Goal: Communication & Community: Answer question/provide support

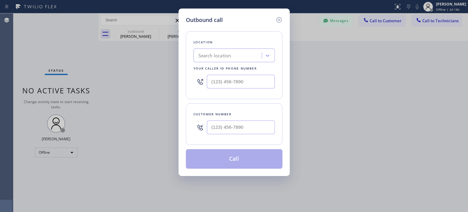
scroll to position [67, 0]
click at [238, 126] on input "(___) ___-____" at bounding box center [241, 127] width 68 height 14
paste input "917) 325-3792"
type input "[PHONE_NUMBER]"
click at [210, 57] on div "Search location" at bounding box center [215, 55] width 33 height 7
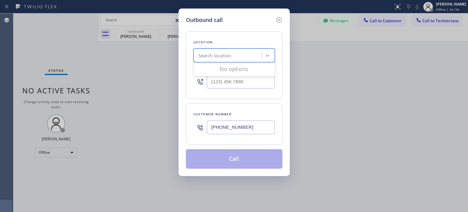
paste input "Brooklyn Heating and Air Conditioning"
type input "Brooklyn Heating and Air Conditioning"
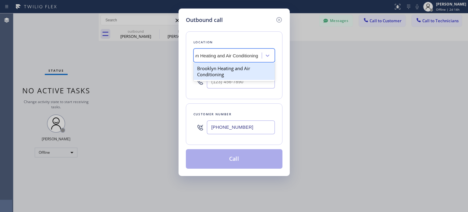
click at [224, 72] on div "Brooklyn Heating and Air Conditioning" at bounding box center [234, 71] width 81 height 17
type input "[PHONE_NUMBER]"
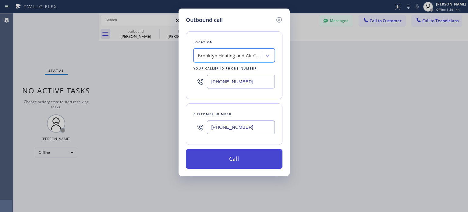
scroll to position [0, 0]
click at [233, 162] on button "Call" at bounding box center [234, 159] width 97 height 20
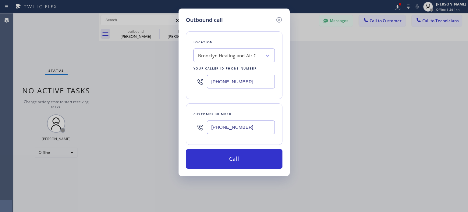
click at [220, 125] on input "[PHONE_NUMBER]" at bounding box center [241, 127] width 68 height 14
click at [279, 19] on icon at bounding box center [279, 19] width 7 height 7
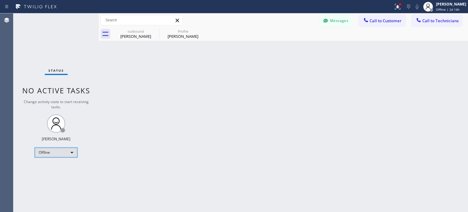
click at [62, 155] on div "Offline" at bounding box center [56, 153] width 43 height 10
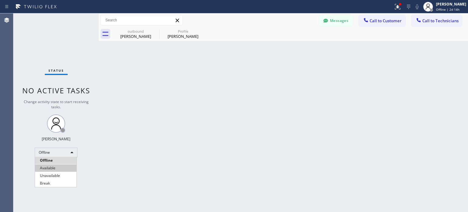
click at [58, 168] on li "Available" at bounding box center [55, 167] width 41 height 7
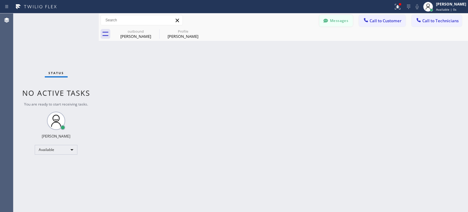
click at [337, 21] on button "Messages" at bounding box center [337, 21] width 34 height 12
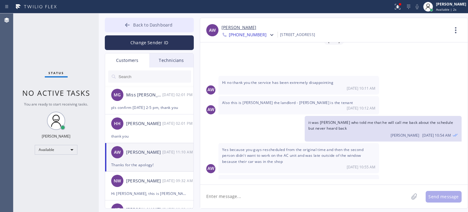
scroll to position [6, 0]
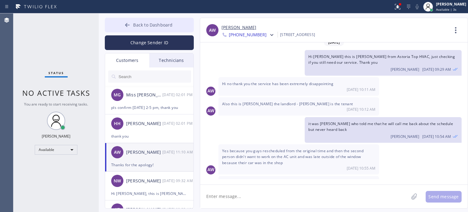
click at [127, 25] on icon at bounding box center [127, 25] width 5 height 4
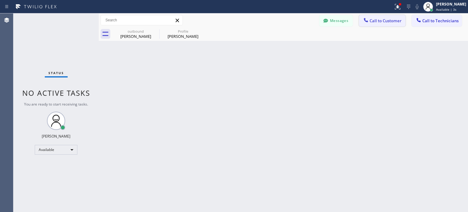
click at [375, 20] on span "Call to Customer" at bounding box center [386, 20] width 32 height 5
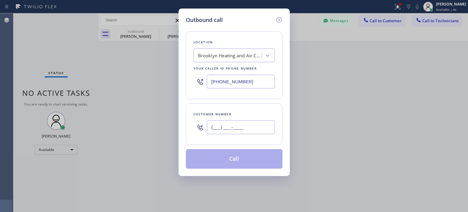
click at [255, 129] on input "(___) ___-____" at bounding box center [241, 127] width 68 height 14
paste input "917) 325-3792"
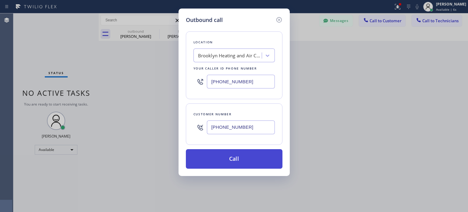
type input "[PHONE_NUMBER]"
click at [236, 159] on button "Call" at bounding box center [234, 159] width 97 height 20
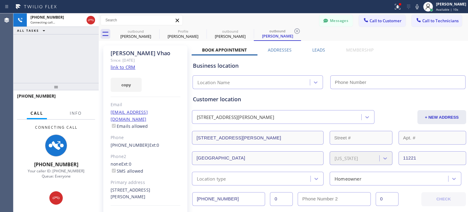
type input "[PHONE_NUMBER]"
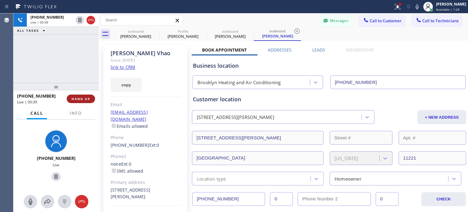
click at [78, 99] on span "HANG UP" at bounding box center [81, 99] width 19 height 4
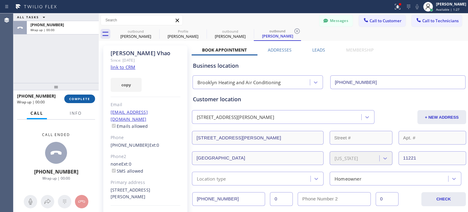
click at [91, 100] on button "COMPLETE" at bounding box center [79, 99] width 31 height 9
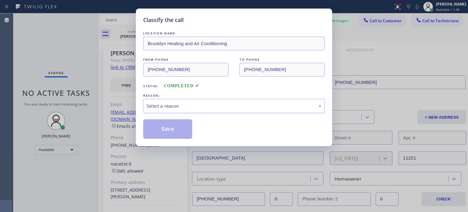
click at [193, 106] on div "Select a reason" at bounding box center [234, 105] width 175 height 7
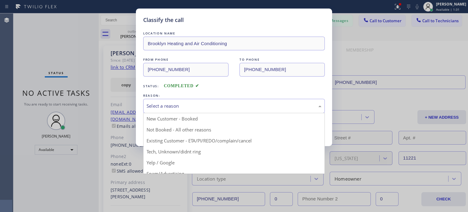
drag, startPoint x: 210, startPoint y: 142, endPoint x: 205, endPoint y: 138, distance: 6.3
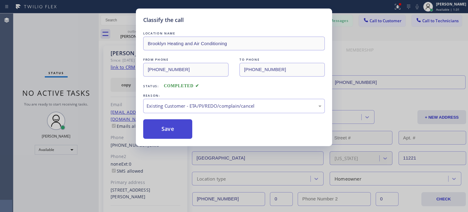
click at [190, 125] on button "Save" at bounding box center [167, 129] width 49 height 20
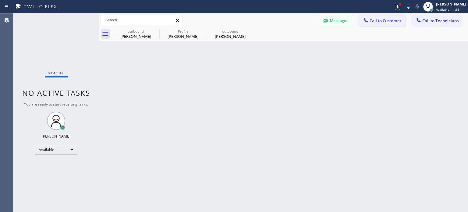
click at [365, 22] on icon at bounding box center [366, 20] width 6 height 6
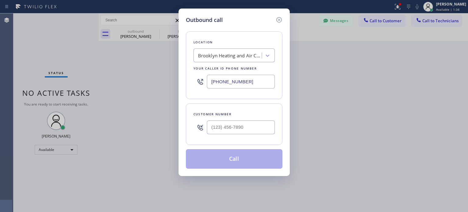
drag, startPoint x: 280, startPoint y: 19, endPoint x: 317, endPoint y: 21, distance: 37.3
click at [281, 19] on icon at bounding box center [279, 19] width 7 height 7
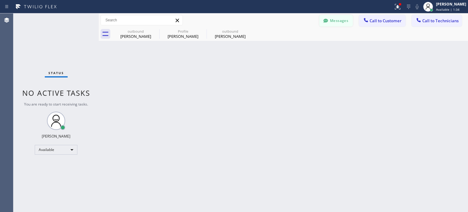
click at [327, 20] on icon at bounding box center [326, 21] width 5 height 4
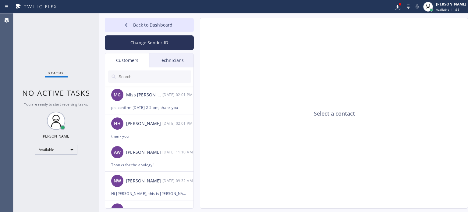
click at [142, 77] on input "text" at bounding box center [154, 76] width 73 height 12
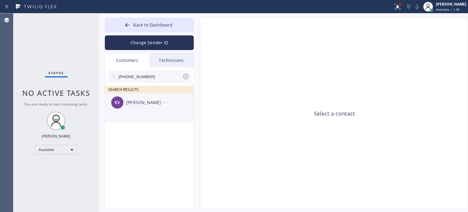
click at [138, 105] on div "[PERSON_NAME]" at bounding box center [144, 102] width 36 height 7
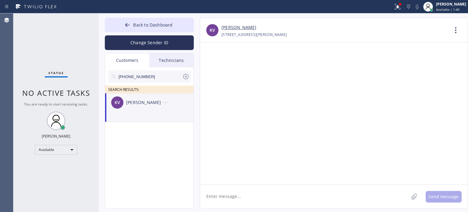
click at [245, 199] on textarea at bounding box center [304, 196] width 209 height 23
paste textarea "Brooklyn Heating and Air Conditioning"
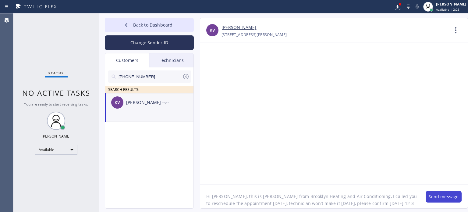
type textarea "Hi [PERSON_NAME], this is [PERSON_NAME] from Brooklyn Heating and Air Condition…"
click at [437, 199] on button "Send message" at bounding box center [444, 197] width 36 height 12
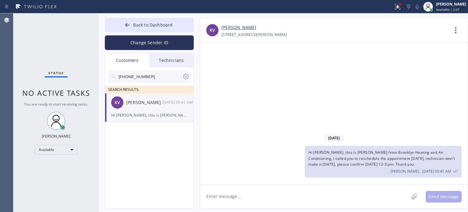
click at [339, 167] on span "Hi [PERSON_NAME], this is [PERSON_NAME] from Brooklyn Heating and Air Condition…" at bounding box center [382, 158] width 147 height 17
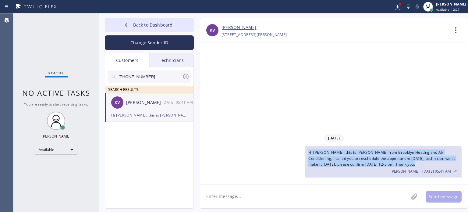
click at [339, 167] on span "Hi [PERSON_NAME], this is [PERSON_NAME] from Brooklyn Heating and Air Condition…" at bounding box center [382, 158] width 147 height 17
copy span "Hi [PERSON_NAME], this is [PERSON_NAME] from Brooklyn Heating and Air Condition…"
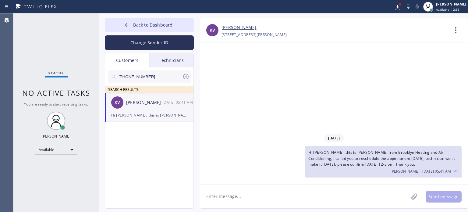
click at [373, 91] on div "[DATE] Hi [PERSON_NAME], this is [PERSON_NAME] from Brooklyn Heating and Air Co…" at bounding box center [334, 113] width 268 height 142
click at [167, 25] on span "Back to Dashboard" at bounding box center [152, 25] width 39 height 6
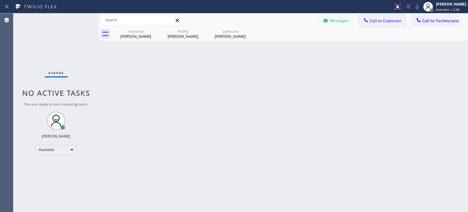
click at [366, 22] on icon at bounding box center [366, 20] width 6 height 6
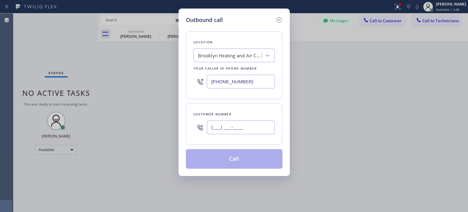
drag, startPoint x: 268, startPoint y: 123, endPoint x: 249, endPoint y: 88, distance: 40.0
click at [268, 122] on input "(___) ___-____" at bounding box center [241, 127] width 68 height 14
paste input "917) 416-7459"
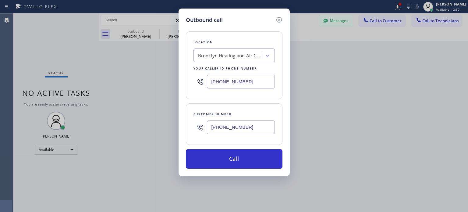
type input "[PHONE_NUMBER]"
click at [231, 85] on input "[PHONE_NUMBER]" at bounding box center [241, 82] width 68 height 14
click at [231, 85] on input "(___) ___-____" at bounding box center [241, 82] width 68 height 14
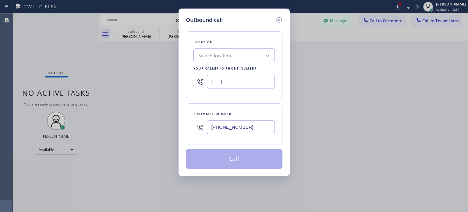
type input "(___) ___-____"
click at [219, 59] on div "Search location" at bounding box center [215, 55] width 33 height 7
paste input "Best Brooklyn Heating and AC Repair"
type input "Best Brooklyn Heating and AC Repair"
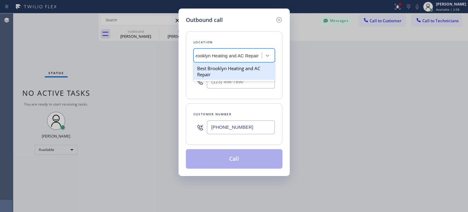
click at [227, 70] on div "Best Brooklyn Heating and AC Repair" at bounding box center [234, 71] width 81 height 17
type input "[PHONE_NUMBER]"
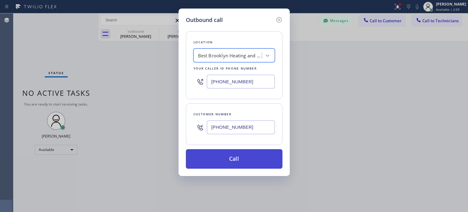
click at [228, 158] on button "Call" at bounding box center [234, 159] width 97 height 20
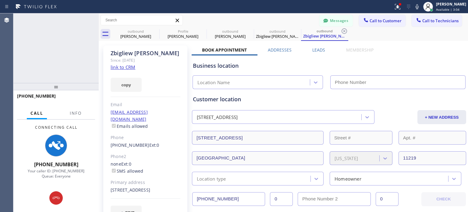
type input "[PHONE_NUMBER]"
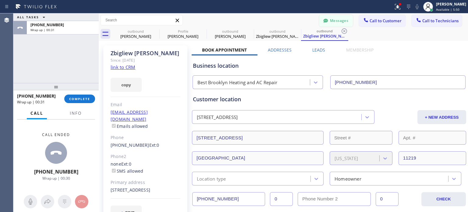
click at [325, 17] on button "Messages" at bounding box center [337, 21] width 34 height 12
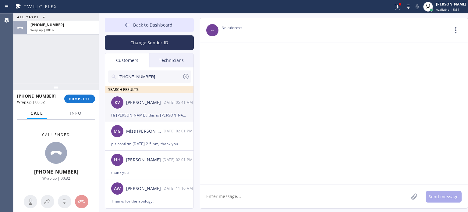
click at [134, 109] on div "KV [PERSON_NAME] [DATE] 05:41 AM" at bounding box center [149, 102] width 89 height 18
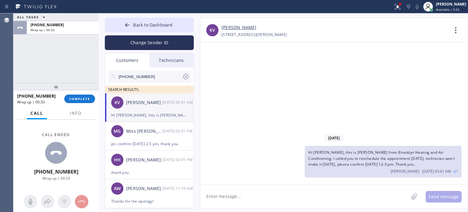
click at [273, 193] on textarea at bounding box center [304, 196] width 209 height 23
click at [261, 195] on textarea "sorry, it will be" at bounding box center [310, 196] width 220 height 23
click at [219, 196] on textarea "sorry, it will be" at bounding box center [310, 196] width 220 height 23
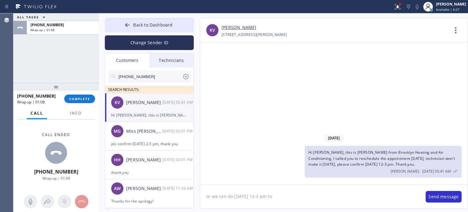
type textarea "or we can do [DATE] 12-3 pm too"
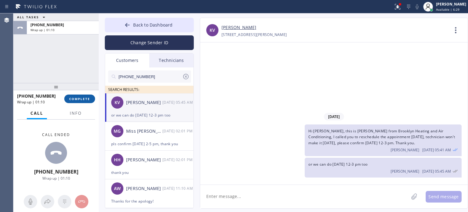
click at [74, 100] on span "COMPLETE" at bounding box center [79, 99] width 21 height 4
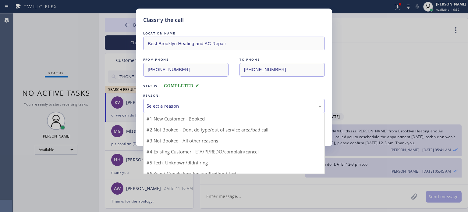
click at [170, 105] on div "Select a reason" at bounding box center [234, 105] width 175 height 7
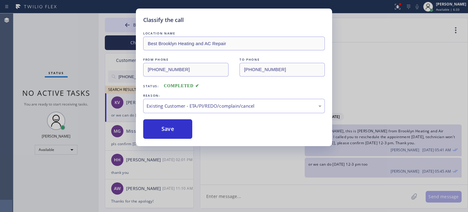
drag, startPoint x: 175, startPoint y: 128, endPoint x: 98, endPoint y: 42, distance: 115.5
click at [176, 126] on button "Save" at bounding box center [167, 129] width 49 height 20
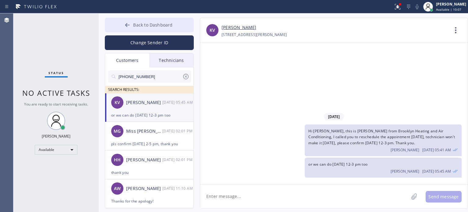
click at [181, 23] on button "Back to Dashboard" at bounding box center [149, 25] width 89 height 15
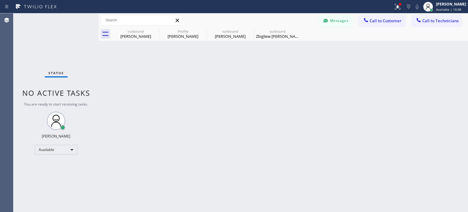
click at [388, 14] on div "Messages Call to Customer Call to Technicians Outbound call Location Best Brook…" at bounding box center [284, 20] width 370 height 14
click at [386, 18] on span "Call to Customer" at bounding box center [386, 20] width 32 height 5
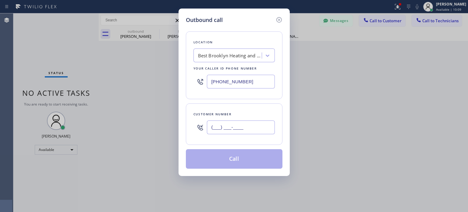
drag, startPoint x: 238, startPoint y: 131, endPoint x: 238, endPoint y: 124, distance: 8.0
click at [238, 131] on input "(___) ___-____" at bounding box center [241, 127] width 68 height 14
paste input "908) 370-3646"
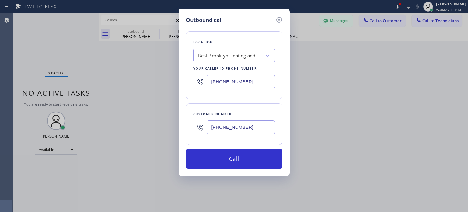
type input "[PHONE_NUMBER]"
click at [247, 81] on input "[PHONE_NUMBER]" at bounding box center [241, 82] width 68 height 14
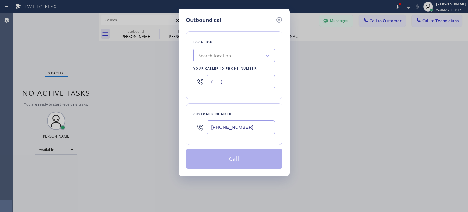
type input "(___) ___-____"
click at [246, 55] on div "Search location" at bounding box center [228, 55] width 66 height 11
paste input "PRO Electrical Service [GEOGRAPHIC_DATA](Raider Electric)"
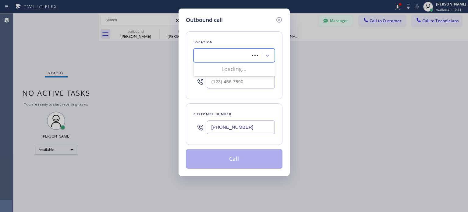
type input "PRO Electrical Service [GEOGRAPHIC_DATA](Raider Electric)"
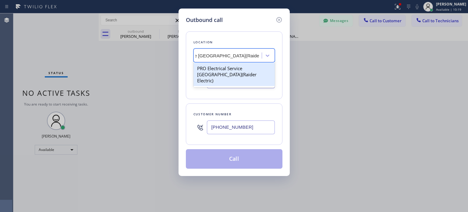
click at [238, 69] on div "PRO Electrical Service [GEOGRAPHIC_DATA](Raider Electric)" at bounding box center [234, 74] width 81 height 23
type input "[PHONE_NUMBER]"
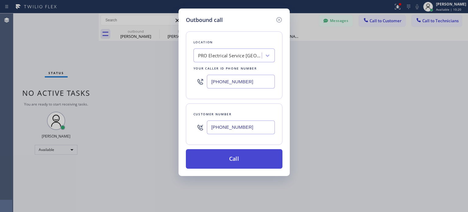
click at [217, 157] on button "Call" at bounding box center [234, 159] width 97 height 20
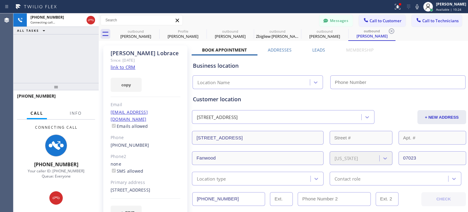
type input "[PHONE_NUMBER]"
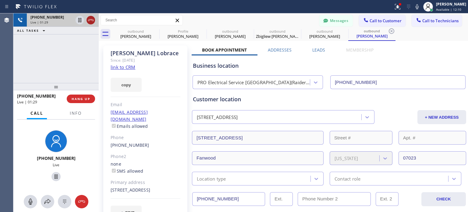
click at [92, 20] on icon at bounding box center [90, 19] width 7 height 7
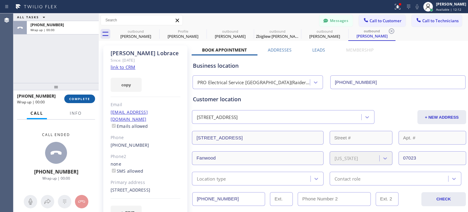
click at [79, 98] on span "COMPLETE" at bounding box center [79, 99] width 21 height 4
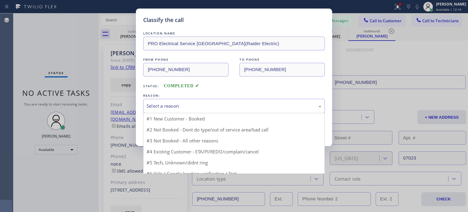
click at [189, 111] on div "Select a reason" at bounding box center [234, 106] width 182 height 14
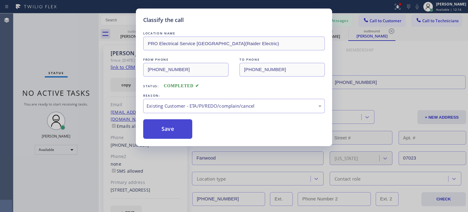
drag, startPoint x: 203, startPoint y: 140, endPoint x: 176, endPoint y: 134, distance: 27.5
click at [168, 131] on button "Save" at bounding box center [167, 129] width 49 height 20
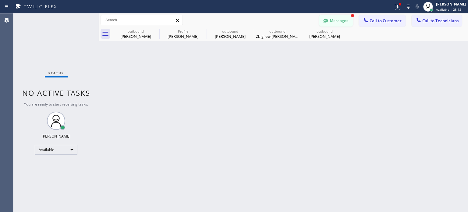
click at [334, 18] on button "Messages" at bounding box center [337, 21] width 34 height 12
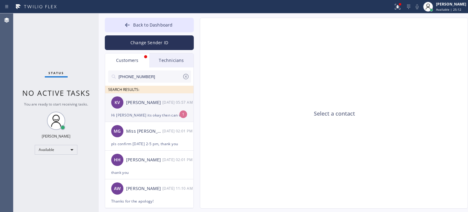
click at [148, 116] on div "Hi [PERSON_NAME] its okay then can we please cancel the appointment" at bounding box center [149, 115] width 76 height 7
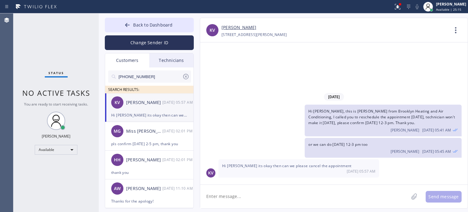
click at [250, 194] on textarea at bounding box center [304, 196] width 209 height 23
click at [253, 194] on textarea at bounding box center [304, 196] width 209 height 23
click at [251, 194] on textarea at bounding box center [304, 196] width 209 height 23
type textarea "What do you mean? You don't need the service anymore?"
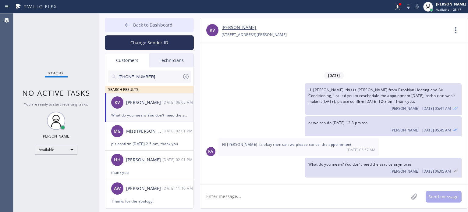
click at [152, 27] on span "Back to Dashboard" at bounding box center [152, 25] width 39 height 6
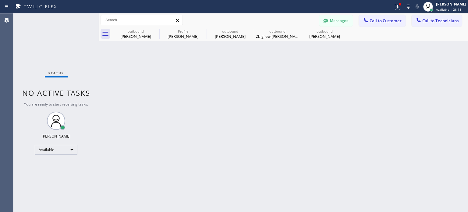
drag, startPoint x: 374, startPoint y: 20, endPoint x: 361, endPoint y: 27, distance: 14.8
click at [375, 20] on span "Call to Customer" at bounding box center [386, 20] width 32 height 5
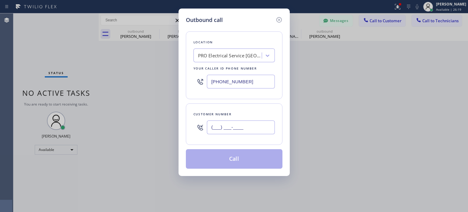
click at [248, 128] on input "(___) ___-____" at bounding box center [241, 127] width 68 height 14
paste input "516) 998-5485"
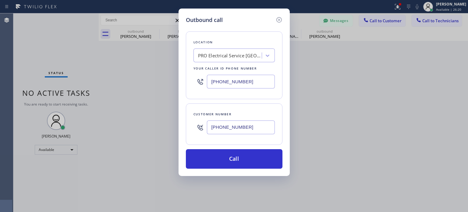
type input "[PHONE_NUMBER]"
click at [229, 79] on input "[PHONE_NUMBER]" at bounding box center [241, 82] width 68 height 14
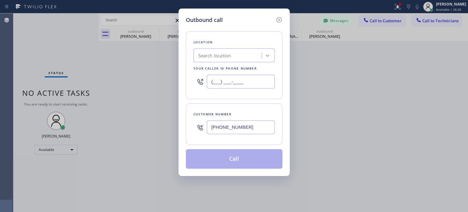
type input "(___) ___-____"
click at [223, 59] on div "Search location" at bounding box center [228, 55] width 66 height 11
paste input "[PERSON_NAME] Electric Inc"
type input "[PERSON_NAME] Electric Inc"
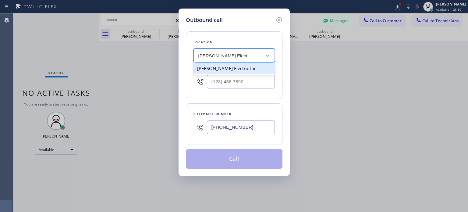
click at [223, 70] on div "[PERSON_NAME] Electric Inc" at bounding box center [234, 68] width 81 height 11
type input "[PHONE_NUMBER]"
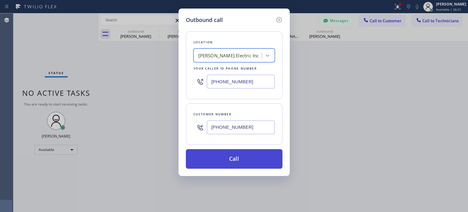
click at [247, 159] on button "Call" at bounding box center [234, 159] width 97 height 20
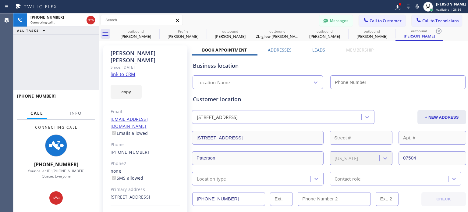
type input "[PHONE_NUMBER]"
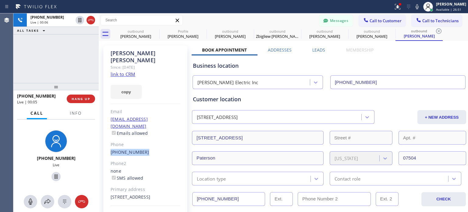
drag, startPoint x: 109, startPoint y: 139, endPoint x: 147, endPoint y: 138, distance: 38.5
click at [147, 138] on div "[PERSON_NAME] Since: [DATE] link to CRM copy Email [EMAIL_ADDRESS][DOMAIN_NAME]…" at bounding box center [145, 139] width 84 height 189
copy link "[PHONE_NUMBER]"
click at [77, 97] on span "HANG UP" at bounding box center [81, 99] width 19 height 4
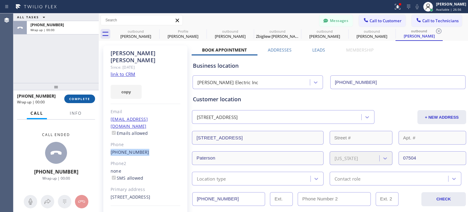
click at [78, 99] on span "COMPLETE" at bounding box center [79, 99] width 21 height 4
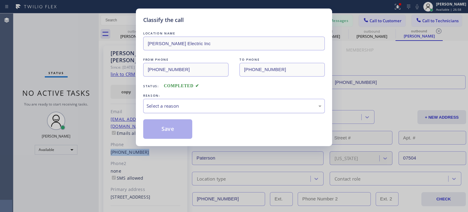
click at [216, 111] on div "Select a reason" at bounding box center [234, 106] width 182 height 14
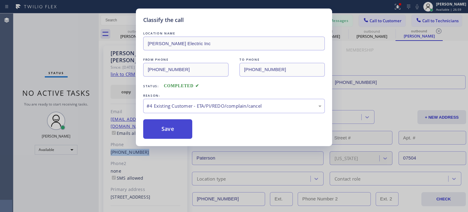
click at [184, 127] on button "Save" at bounding box center [167, 129] width 49 height 20
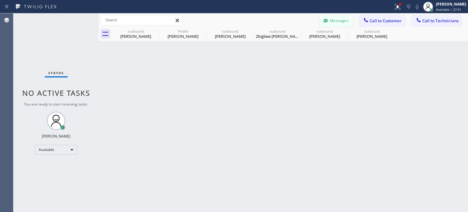
click at [344, 20] on button "Messages" at bounding box center [337, 21] width 34 height 12
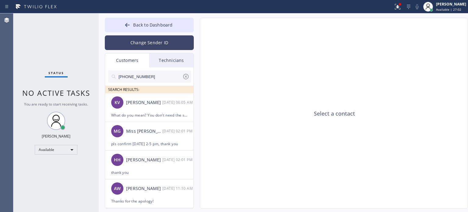
click at [143, 45] on button "Change Sender ID" at bounding box center [149, 42] width 89 height 15
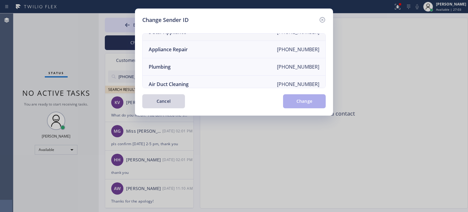
scroll to position [71, 0]
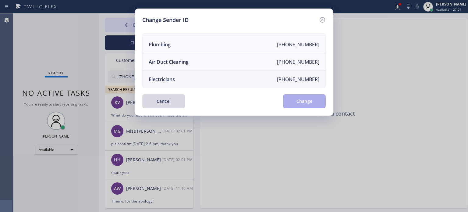
click at [170, 81] on li "Electricians [PHONE_NUMBER]" at bounding box center [234, 79] width 183 height 17
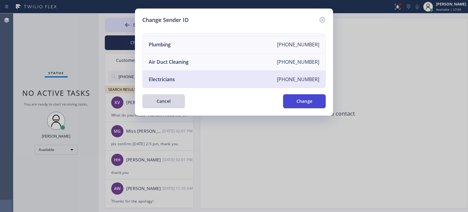
click at [295, 100] on button "Change" at bounding box center [304, 101] width 43 height 14
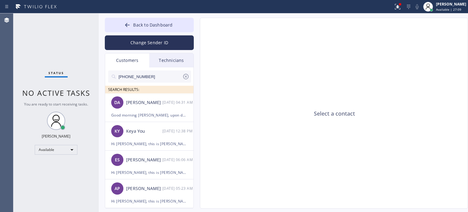
click at [145, 76] on input "[PHONE_NUMBER]" at bounding box center [150, 76] width 64 height 12
paste input "516) 998-5485"
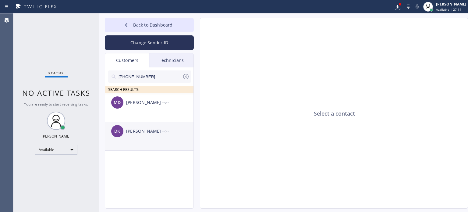
type input "[PHONE_NUMBER]"
click at [144, 133] on div "[PERSON_NAME]" at bounding box center [144, 131] width 36 height 7
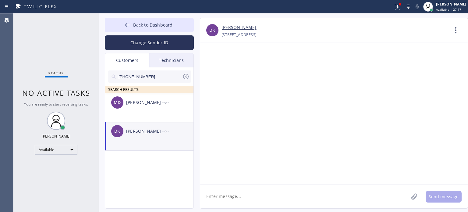
click at [246, 200] on textarea at bounding box center [304, 196] width 209 height 23
paste textarea "[PERSON_NAME] Electric Inc"
click at [365, 193] on textarea "Hi [PERSON_NAME], this is [PERSON_NAME] from [PERSON_NAME] Electric Inc.," at bounding box center [310, 196] width 220 height 23
paste textarea "I already sent the paid invoice to your email. Please check your inbox or spam …"
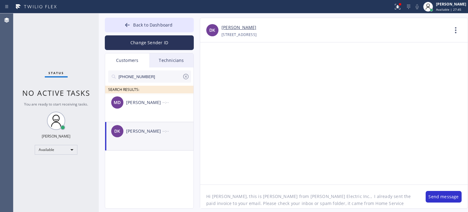
click at [207, 195] on textarea "Hi [PERSON_NAME], this is [PERSON_NAME] from [PERSON_NAME] Electric Inc., I alr…" at bounding box center [310, 196] width 220 height 23
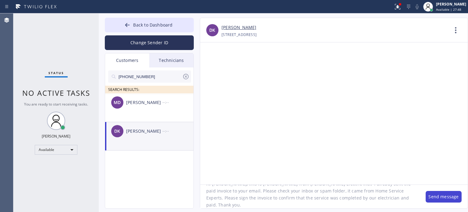
type textarea "Hi [PERSON_NAME], this is [PERSON_NAME] from [PERSON_NAME] Electric Inc., I alr…"
click at [443, 195] on button "Send message" at bounding box center [444, 197] width 36 height 12
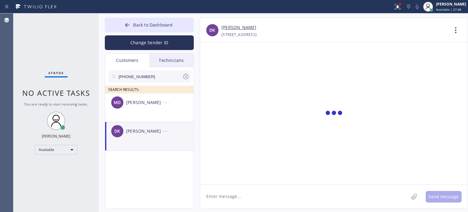
scroll to position [0, 0]
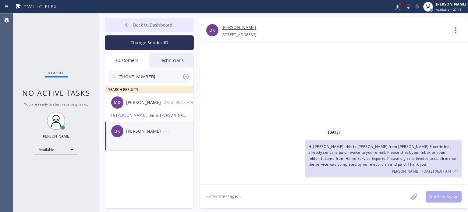
click at [161, 23] on span "Back to Dashboard" at bounding box center [152, 25] width 39 height 6
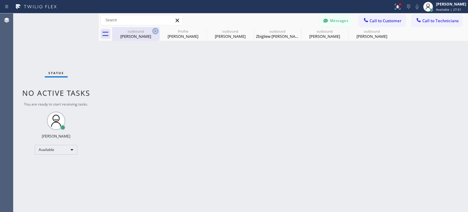
click at [156, 30] on icon at bounding box center [155, 30] width 5 height 5
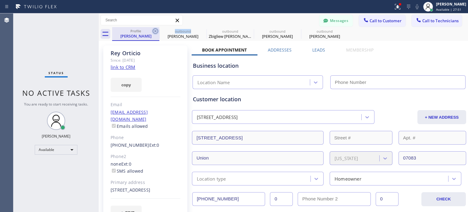
click at [156, 30] on icon at bounding box center [155, 30] width 5 height 5
type input "[PHONE_NUMBER]"
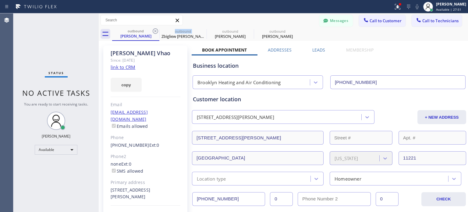
click at [156, 30] on icon at bounding box center [155, 30] width 5 height 5
type input "[PHONE_NUMBER]"
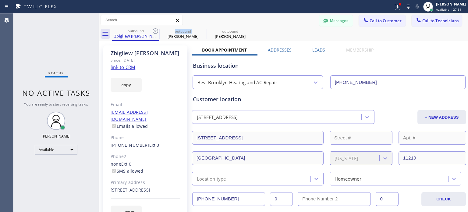
click at [156, 30] on icon at bounding box center [155, 30] width 5 height 5
type input "[PHONE_NUMBER]"
click at [156, 30] on icon at bounding box center [155, 30] width 5 height 5
type input "[PHONE_NUMBER]"
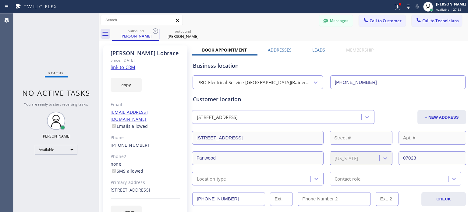
click at [0, 0] on icon at bounding box center [0, 0] width 0 height 0
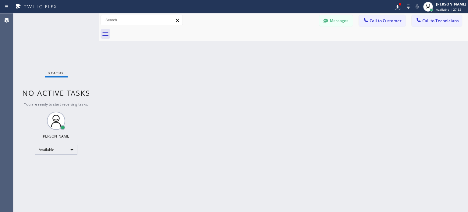
click at [156, 30] on div at bounding box center [290, 34] width 356 height 14
click at [373, 22] on span "Call to Customer" at bounding box center [386, 20] width 32 height 5
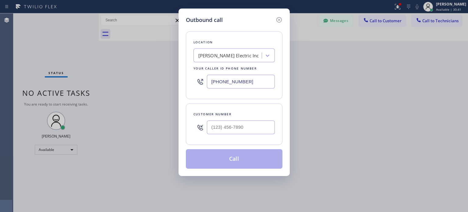
type input "(___) ___-____"
click at [237, 129] on input "(___) ___-____" at bounding box center [241, 127] width 68 height 14
type input "(___) ___-____"
click at [278, 18] on icon at bounding box center [279, 19] width 7 height 7
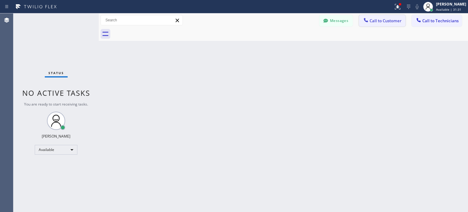
click at [373, 18] on span "Call to Customer" at bounding box center [386, 20] width 32 height 5
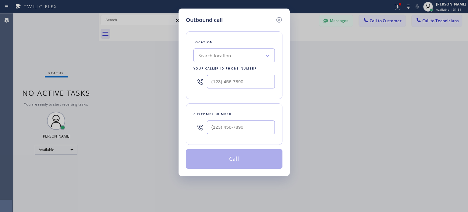
type input "[PHONE_NUMBER]"
click at [257, 130] on input "(___) ___-____" at bounding box center [241, 127] width 68 height 14
paste input "862) 357-2556"
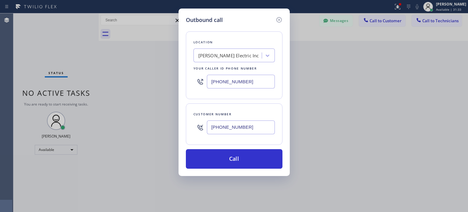
type input "[PHONE_NUMBER]"
click at [225, 81] on input "[PHONE_NUMBER]" at bounding box center [241, 82] width 68 height 14
drag, startPoint x: 225, startPoint y: 81, endPoint x: 226, endPoint y: 78, distance: 3.1
click at [226, 80] on input "[PHONE_NUMBER]" at bounding box center [241, 82] width 68 height 14
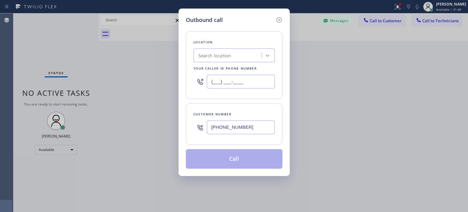
type input "(___) ___-____"
click at [215, 56] on div "Search location" at bounding box center [215, 55] width 33 height 7
paste input "Hiloma Electri"
type input "Hiloma Electri"
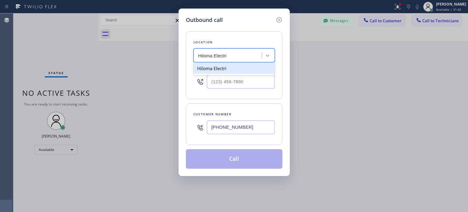
click at [216, 68] on div "Hiloma Electri" at bounding box center [234, 68] width 81 height 11
type input "[PHONE_NUMBER]"
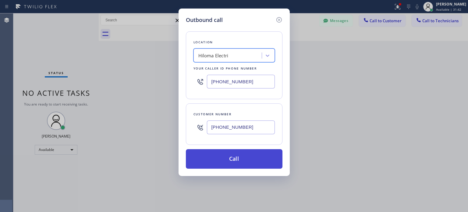
click at [244, 162] on button "Call" at bounding box center [234, 159] width 97 height 20
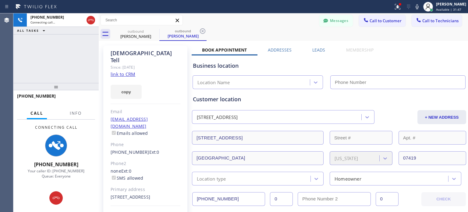
type input "[PHONE_NUMBER]"
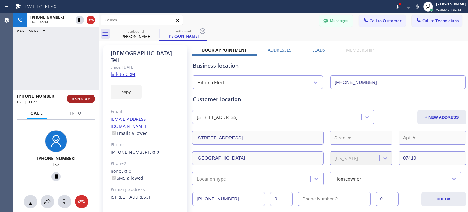
click at [77, 99] on span "HANG UP" at bounding box center [81, 99] width 19 height 4
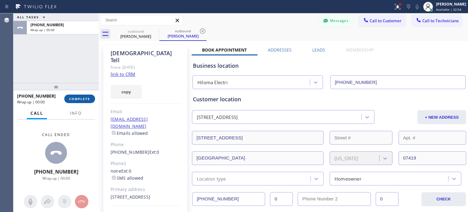
click at [77, 99] on span "COMPLETE" at bounding box center [79, 99] width 21 height 4
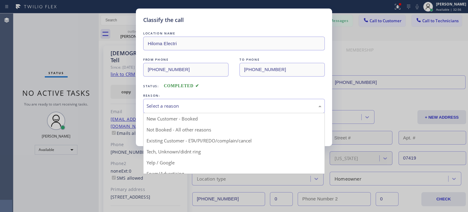
click at [189, 99] on div "Select a reason" at bounding box center [234, 106] width 182 height 14
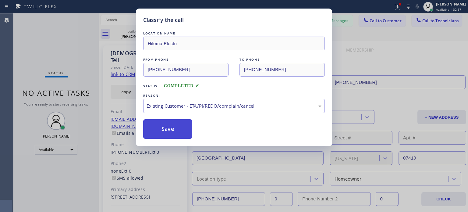
click at [185, 130] on button "Save" at bounding box center [167, 129] width 49 height 20
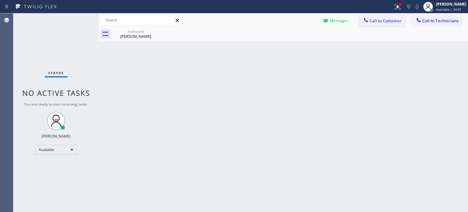
click at [368, 19] on icon at bounding box center [366, 20] width 6 height 6
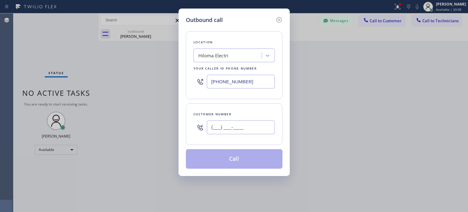
click at [256, 124] on input "(___) ___-____" at bounding box center [241, 127] width 68 height 14
paste input "908) 581-1316"
type input "[PHONE_NUMBER]"
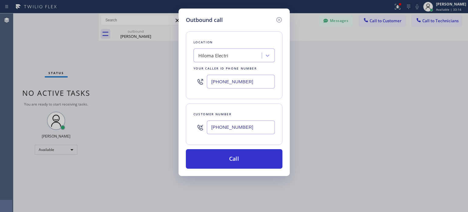
click at [225, 85] on input "[PHONE_NUMBER]" at bounding box center [241, 82] width 68 height 14
click at [226, 85] on input "[PHONE_NUMBER]" at bounding box center [241, 82] width 68 height 14
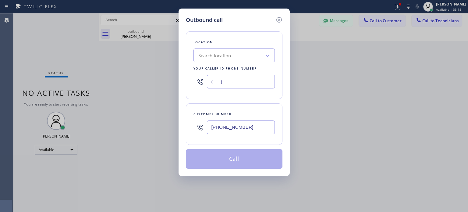
type input "(___) ___-____"
click at [210, 56] on div "Search location" at bounding box center [215, 55] width 33 height 7
paste input "Bernardsville Electric"
type input "Bernardsville Electric"
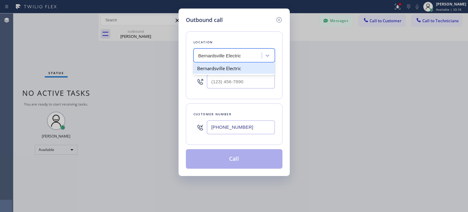
click at [231, 72] on div "Bernardsville Electric" at bounding box center [234, 68] width 81 height 11
type input "[PHONE_NUMBER]"
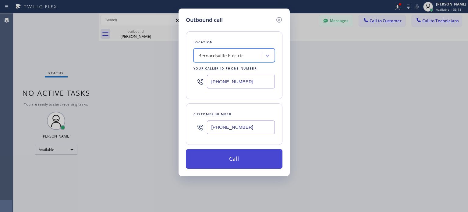
click at [247, 163] on button "Call" at bounding box center [234, 159] width 97 height 20
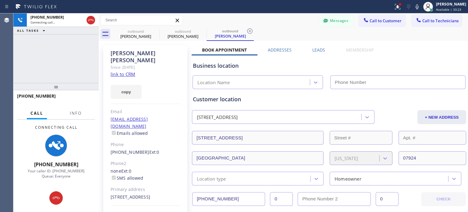
type input "[PHONE_NUMBER]"
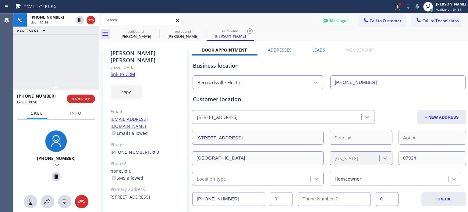
click at [270, 22] on div "Messages Call to Customer Call to Technicians Outbound call Location [GEOGRAPHI…" at bounding box center [284, 20] width 370 height 11
click at [266, 24] on div "Messages Call to Customer Call to Technicians Outbound call Location [GEOGRAPHI…" at bounding box center [284, 20] width 370 height 11
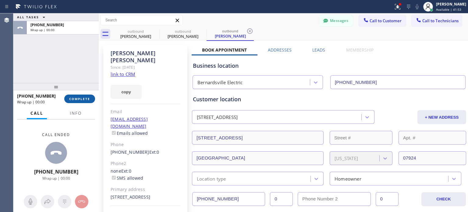
click at [84, 97] on span "COMPLETE" at bounding box center [79, 99] width 21 height 4
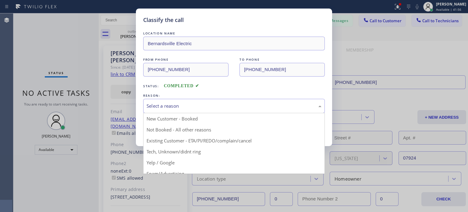
click at [183, 105] on div "Select a reason" at bounding box center [234, 105] width 175 height 7
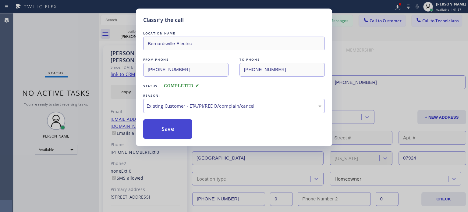
click at [189, 130] on button "Save" at bounding box center [167, 129] width 49 height 20
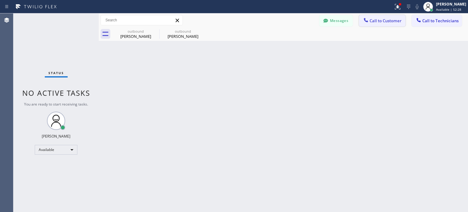
click at [370, 21] on div at bounding box center [366, 20] width 7 height 7
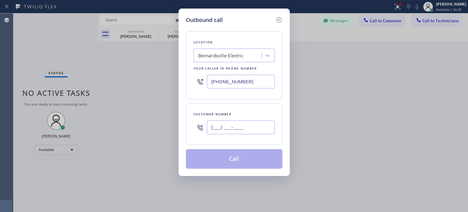
click at [252, 131] on input "(___) ___-____" at bounding box center [241, 127] width 68 height 14
paste input "862) 357-2556"
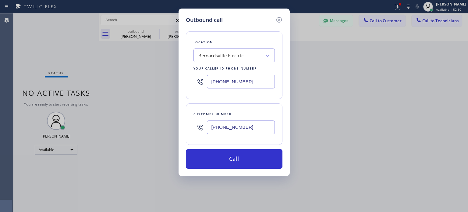
type input "[PHONE_NUMBER]"
click at [265, 84] on input "[PHONE_NUMBER]" at bounding box center [241, 82] width 68 height 14
click at [265, 85] on input "[PHONE_NUMBER]" at bounding box center [241, 82] width 68 height 14
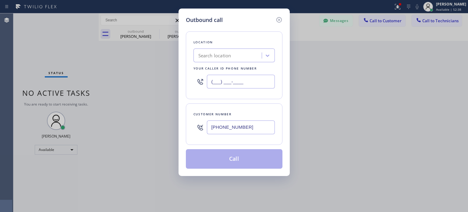
type input "(___) ___-____"
click at [229, 54] on div "Search location" at bounding box center [215, 55] width 33 height 7
paste input "Hiloma Electri"
type input "Hiloma Electri"
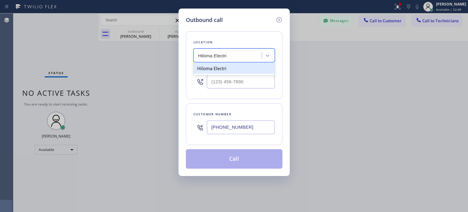
click at [212, 67] on div "Hiloma Electri" at bounding box center [234, 68] width 81 height 11
type input "[PHONE_NUMBER]"
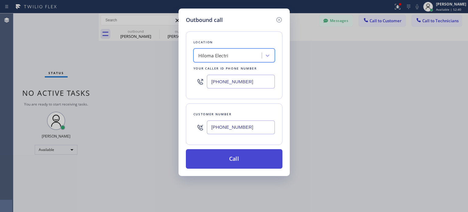
click at [239, 155] on button "Call" at bounding box center [234, 159] width 97 height 20
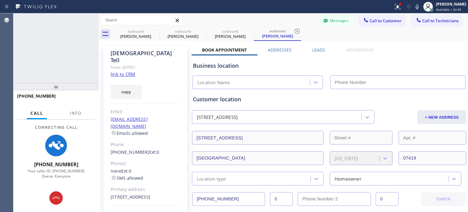
type input "[PHONE_NUMBER]"
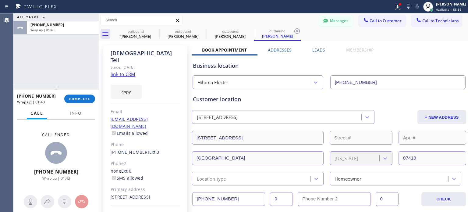
drag, startPoint x: 374, startPoint y: 18, endPoint x: 339, endPoint y: 33, distance: 37.0
click at [374, 18] on span "Call to Customer" at bounding box center [386, 20] width 32 height 5
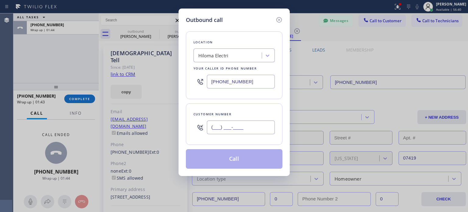
click at [231, 125] on input "(___) ___-____" at bounding box center [241, 127] width 68 height 14
paste input "757) 636-8234"
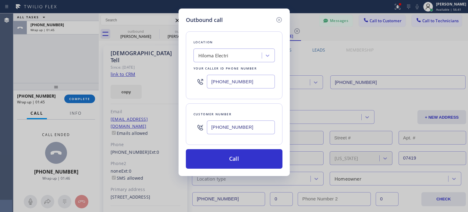
type input "[PHONE_NUMBER]"
click at [246, 82] on input "[PHONE_NUMBER]" at bounding box center [241, 82] width 68 height 14
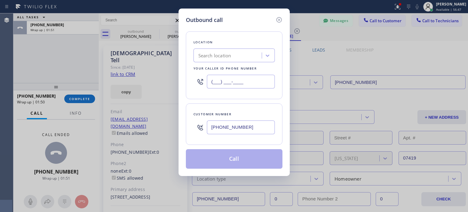
type input "(___) ___-____"
click at [231, 56] on div "Search location" at bounding box center [215, 55] width 33 height 7
paste input "Edison Electricians of [GEOGRAPHIC_DATA]"
type input "Edison Electricians of [GEOGRAPHIC_DATA]"
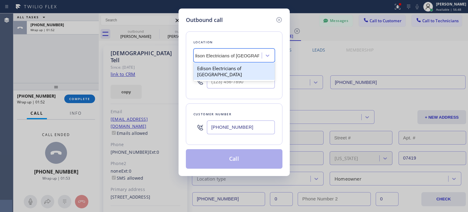
click at [233, 68] on div "Edison Electricians of [GEOGRAPHIC_DATA]" at bounding box center [234, 71] width 81 height 17
type input "[PHONE_NUMBER]"
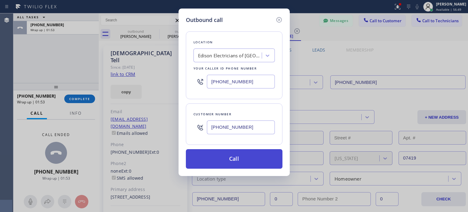
click at [228, 160] on button "Call" at bounding box center [234, 159] width 97 height 20
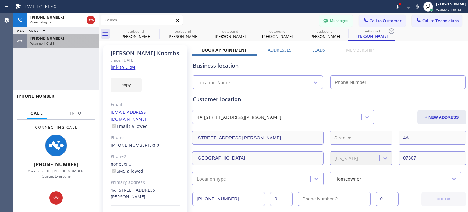
click at [47, 42] on span "Wrap up | 01:55" at bounding box center [42, 43] width 24 height 4
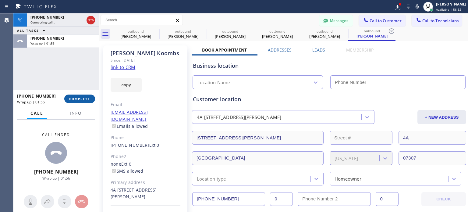
click at [78, 95] on button "COMPLETE" at bounding box center [79, 99] width 31 height 9
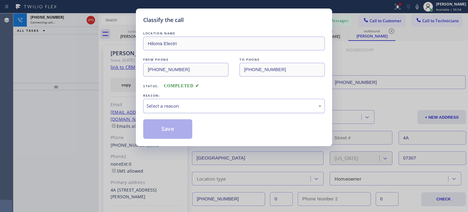
click at [168, 106] on div "Select a reason" at bounding box center [234, 105] width 175 height 7
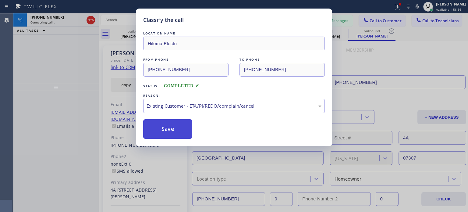
click at [178, 128] on button "Save" at bounding box center [167, 129] width 49 height 20
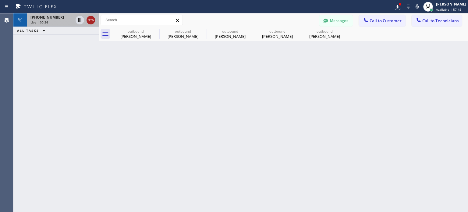
click at [89, 18] on icon at bounding box center [90, 19] width 7 height 7
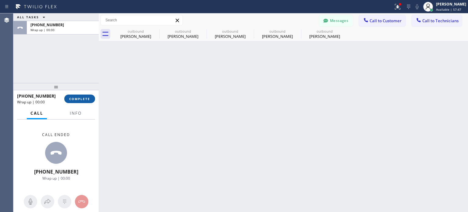
click at [84, 99] on span "COMPLETE" at bounding box center [79, 99] width 21 height 4
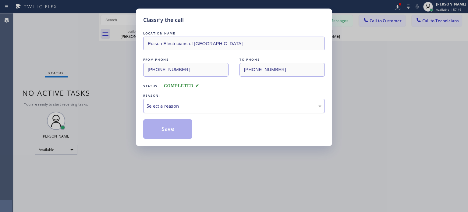
click at [211, 99] on div "Select a reason" at bounding box center [234, 106] width 182 height 14
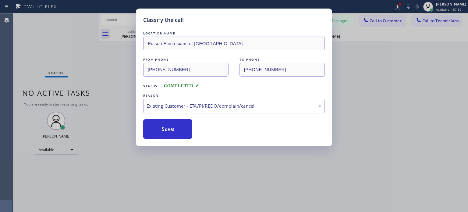
click at [213, 109] on div "Existing Customer - ETA/PI/REDO/complain/cancel" at bounding box center [234, 105] width 175 height 7
drag, startPoint x: 179, startPoint y: 133, endPoint x: 172, endPoint y: 75, distance: 58.1
click at [179, 133] on button "Save" at bounding box center [167, 129] width 49 height 20
type input "[PHONE_NUMBER]"
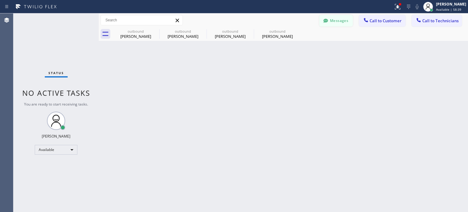
click at [330, 21] on button "Messages" at bounding box center [337, 21] width 34 height 12
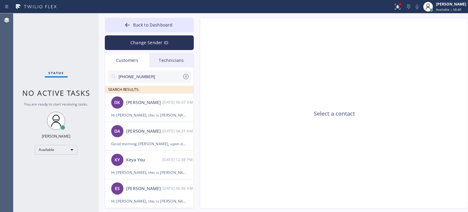
click at [140, 41] on button "Change Sender ID" at bounding box center [149, 42] width 89 height 15
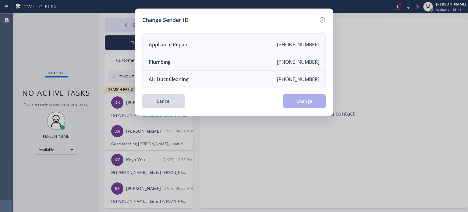
click at [173, 99] on button "Cancel" at bounding box center [163, 101] width 43 height 14
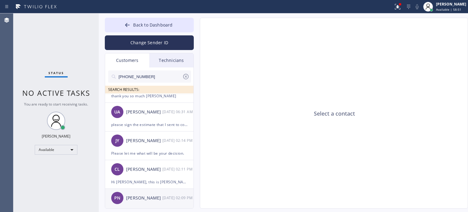
scroll to position [1220, 0]
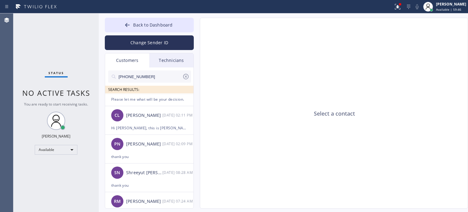
click at [139, 78] on input "[PHONE_NUMBER]" at bounding box center [150, 76] width 64 height 12
paste input "757) 636-8234"
click at [139, 78] on input "[PHONE_NUMBER]" at bounding box center [150, 76] width 64 height 12
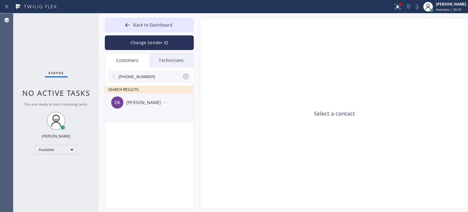
type input "[PHONE_NUMBER]"
click at [149, 103] on div "[PERSON_NAME]" at bounding box center [144, 102] width 36 height 7
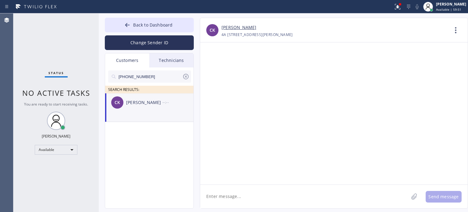
click at [229, 197] on textarea at bounding box center [304, 196] width 209 height 23
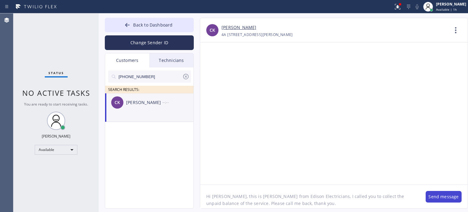
type textarea "Hi [PERSON_NAME], this is [PERSON_NAME] from Edison Electricians, I called you …"
click at [444, 196] on button "Send message" at bounding box center [444, 197] width 36 height 12
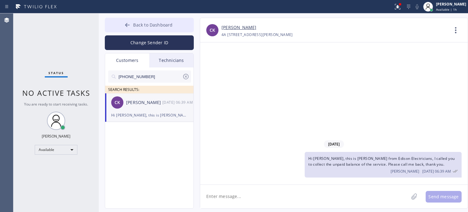
click at [152, 25] on span "Back to Dashboard" at bounding box center [152, 25] width 39 height 6
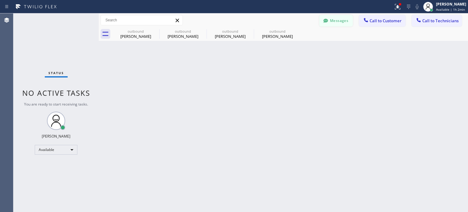
click at [335, 17] on button "Messages" at bounding box center [337, 21] width 34 height 12
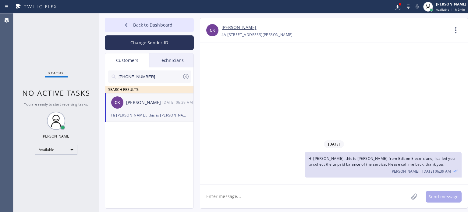
click at [141, 112] on div "Hi [PERSON_NAME], this is [PERSON_NAME] from Edison Electricians, I called you …" at bounding box center [149, 115] width 76 height 7
click at [188, 77] on icon at bounding box center [185, 76] width 5 height 5
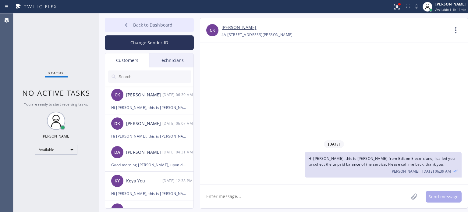
click at [122, 23] on button "Back to Dashboard" at bounding box center [149, 25] width 89 height 15
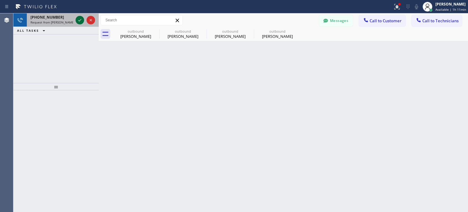
click at [78, 21] on icon at bounding box center [79, 19] width 7 height 7
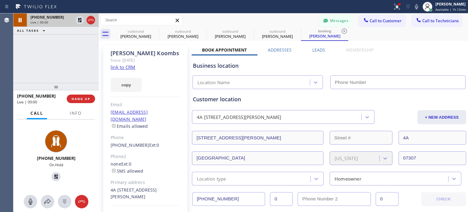
type input "[PHONE_NUMBER]"
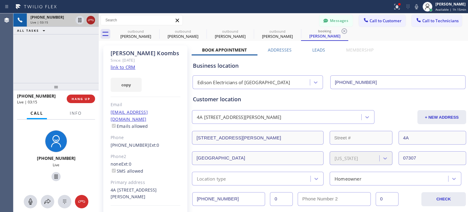
click at [91, 21] on icon at bounding box center [90, 19] width 7 height 7
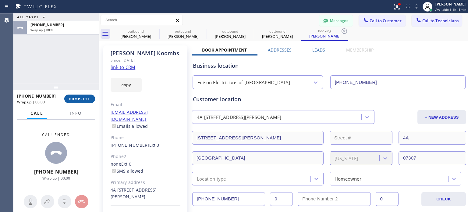
click at [82, 98] on span "COMPLETE" at bounding box center [79, 99] width 21 height 4
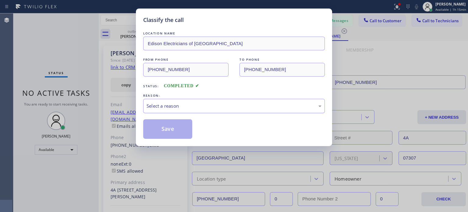
click at [172, 102] on div "Select a reason" at bounding box center [234, 106] width 182 height 14
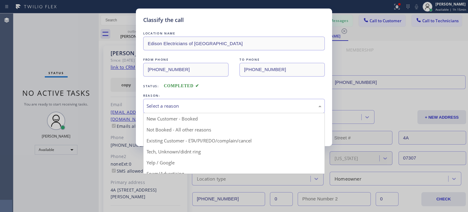
drag, startPoint x: 211, startPoint y: 139, endPoint x: 180, endPoint y: 129, distance: 32.3
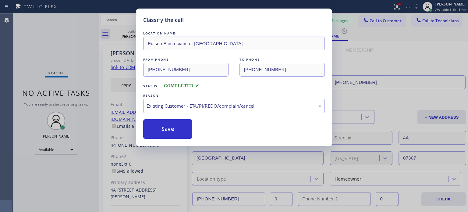
drag, startPoint x: 178, startPoint y: 128, endPoint x: 304, endPoint y: 36, distance: 156.6
click at [178, 127] on button "Save" at bounding box center [167, 129] width 49 height 20
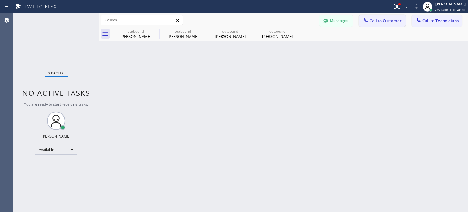
click at [380, 20] on span "Call to Customer" at bounding box center [386, 20] width 32 height 5
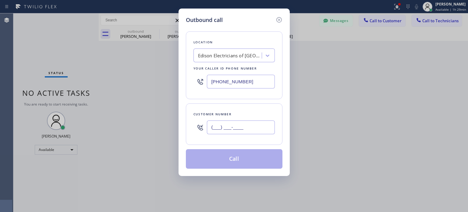
click at [247, 127] on input "(___) ___-____" at bounding box center [241, 127] width 68 height 14
paste input "201) 400-9160"
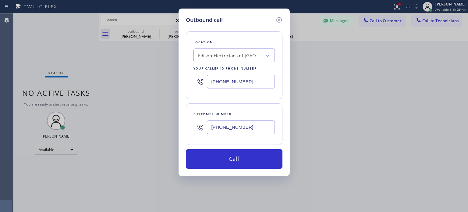
type input "[PHONE_NUMBER]"
click at [215, 82] on input "[PHONE_NUMBER]" at bounding box center [241, 82] width 68 height 14
click at [216, 83] on input "[PHONE_NUMBER]" at bounding box center [241, 82] width 68 height 14
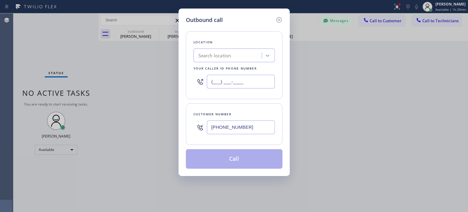
type input "(___) ___-____"
click at [217, 55] on div "Search location" at bounding box center [215, 55] width 33 height 7
paste input "Red Electricians Maplewood(Nexus Electrical Services)"
type input "Red Electricians Maplewood(Nexus Electrical Services)"
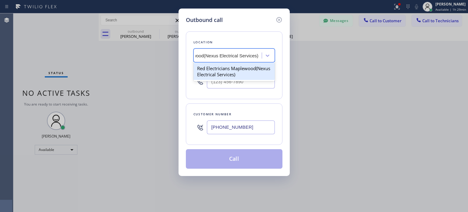
click at [220, 69] on div "Red Electricians Maplewood(Nexus Electrical Services)" at bounding box center [234, 71] width 81 height 17
type input "[PHONE_NUMBER]"
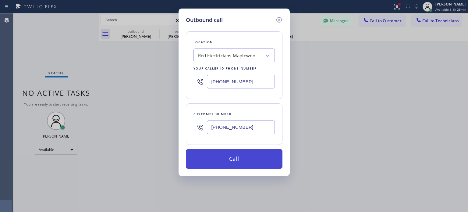
click at [226, 163] on button "Call" at bounding box center [234, 159] width 97 height 20
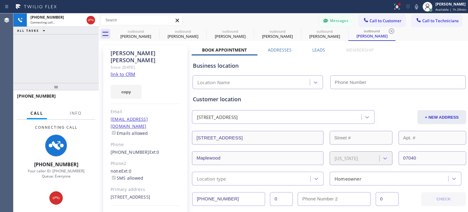
type input "[PHONE_NUMBER]"
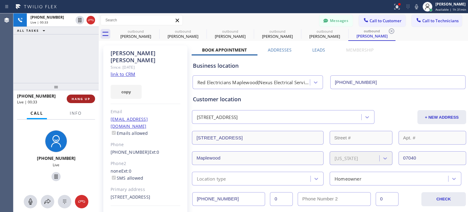
click at [79, 99] on span "HANG UP" at bounding box center [81, 99] width 19 height 4
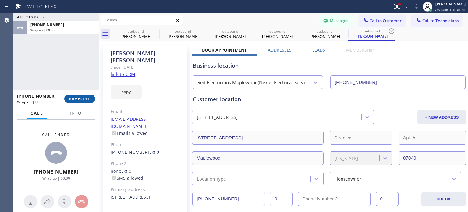
click at [79, 99] on span "COMPLETE" at bounding box center [79, 99] width 21 height 4
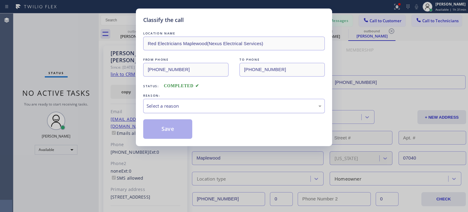
drag, startPoint x: 264, startPoint y: 107, endPoint x: 261, endPoint y: 109, distance: 4.2
click at [264, 107] on div "Select a reason" at bounding box center [234, 105] width 175 height 7
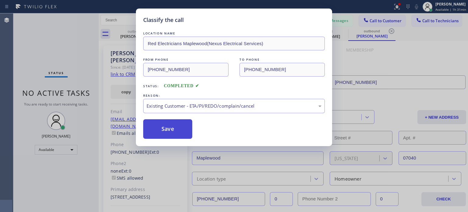
click at [178, 131] on button "Save" at bounding box center [167, 129] width 49 height 20
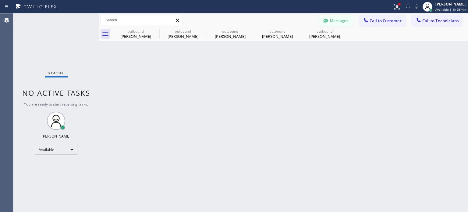
click at [339, 20] on button "Messages" at bounding box center [337, 21] width 34 height 12
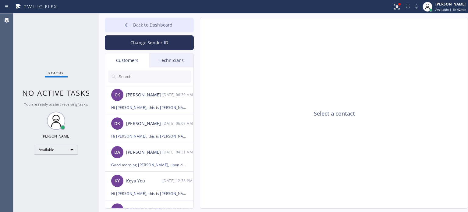
click at [140, 25] on span "Back to Dashboard" at bounding box center [152, 25] width 39 height 6
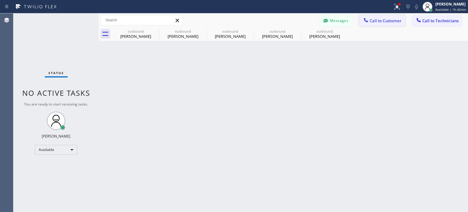
drag, startPoint x: 387, startPoint y: 24, endPoint x: 379, endPoint y: 28, distance: 8.9
click at [387, 24] on button "Call to Customer" at bounding box center [382, 21] width 47 height 12
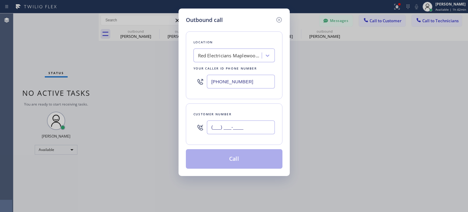
click at [239, 125] on input "(___) ___-____" at bounding box center [241, 127] width 68 height 14
paste input "347) 680-7407"
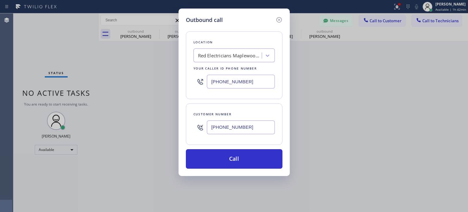
type input "[PHONE_NUMBER]"
click at [224, 83] on input "[PHONE_NUMBER]" at bounding box center [241, 82] width 68 height 14
drag, startPoint x: 224, startPoint y: 83, endPoint x: 249, endPoint y: 83, distance: 25.0
click at [227, 83] on input "[PHONE_NUMBER]" at bounding box center [241, 82] width 68 height 14
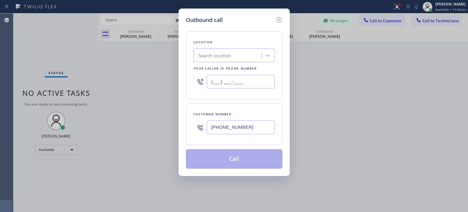
type input "(___) ___-____"
click at [211, 57] on div "Search location" at bounding box center [215, 55] width 33 height 7
paste input "[GEOGRAPHIC_DATA] HVAC"
type input "[GEOGRAPHIC_DATA] HVAC"
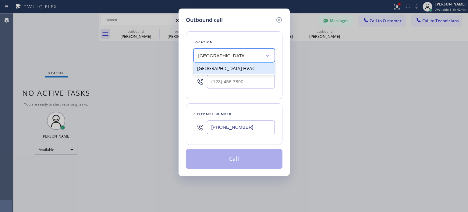
click at [215, 64] on div "[GEOGRAPHIC_DATA] HVAC" at bounding box center [234, 68] width 81 height 11
type input "[PHONE_NUMBER]"
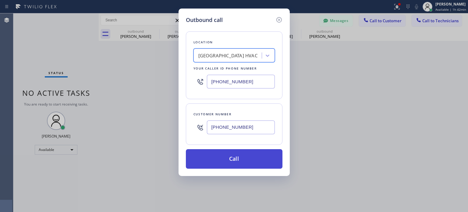
click at [210, 162] on button "Call" at bounding box center [234, 159] width 97 height 20
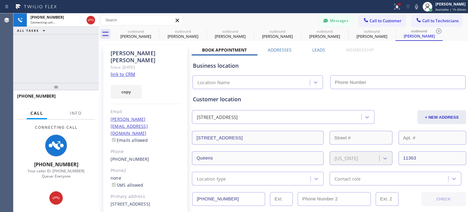
type input "[PHONE_NUMBER]"
click at [351, 63] on div "Business location" at bounding box center [329, 66] width 273 height 8
click at [336, 24] on button "Messages" at bounding box center [337, 21] width 34 height 12
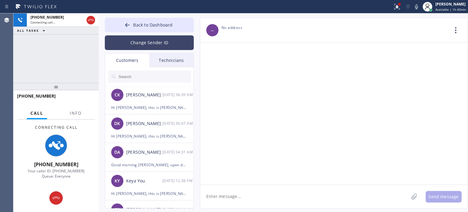
click at [146, 42] on button "Change Sender ID" at bounding box center [149, 42] width 89 height 15
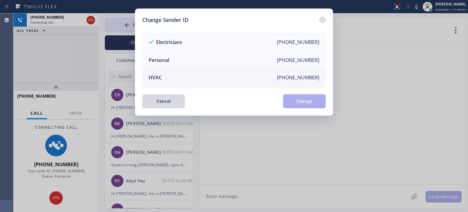
click at [161, 77] on li "HVAC [PHONE_NUMBER]" at bounding box center [234, 77] width 183 height 17
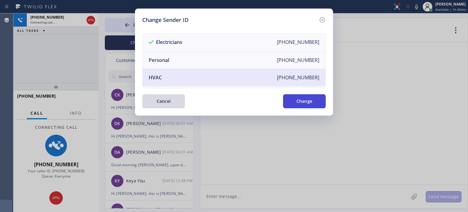
click at [307, 100] on button "Change" at bounding box center [304, 101] width 43 height 14
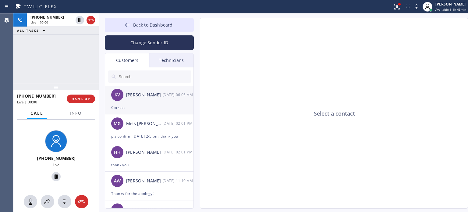
click at [137, 101] on div "KV [PERSON_NAME] [DATE] 06:06 AM" at bounding box center [149, 95] width 89 height 18
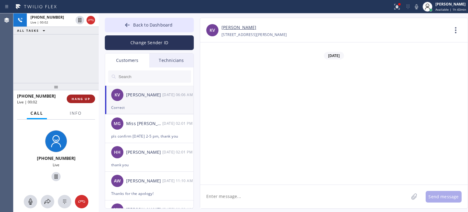
click at [75, 100] on span "HANG UP" at bounding box center [81, 99] width 19 height 4
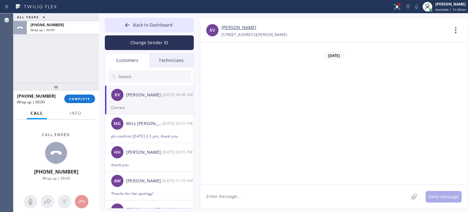
click at [224, 196] on textarea at bounding box center [304, 196] width 209 height 23
type textarea "got it, thanks for letting me know"
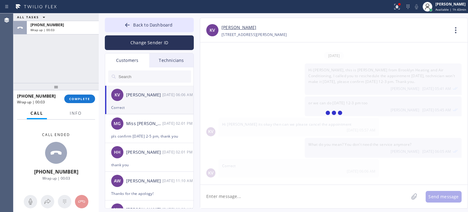
scroll to position [12, 0]
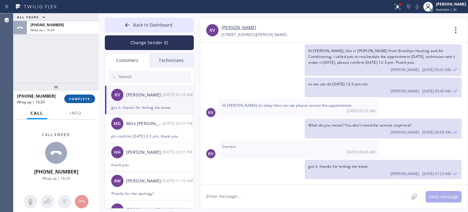
click at [88, 101] on span "COMPLETE" at bounding box center [79, 99] width 21 height 4
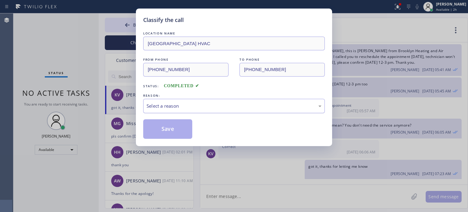
click at [188, 104] on div "Select a reason" at bounding box center [234, 105] width 175 height 7
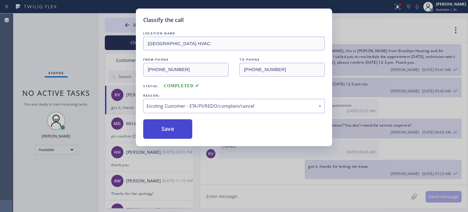
click at [188, 130] on button "Save" at bounding box center [167, 129] width 49 height 20
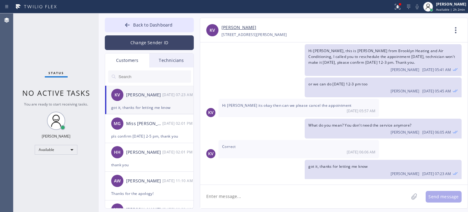
click at [136, 42] on button "Change Sender ID" at bounding box center [149, 42] width 89 height 15
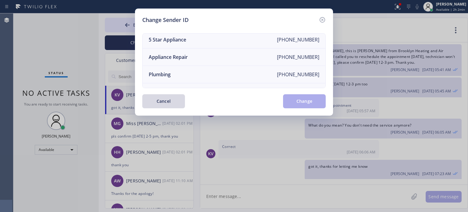
scroll to position [71, 0]
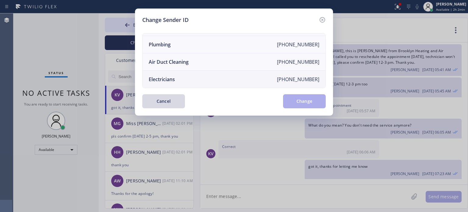
click at [174, 76] on div "Electricians" at bounding box center [162, 79] width 26 height 7
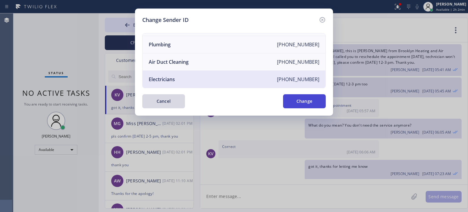
click at [293, 95] on button "Change" at bounding box center [304, 101] width 43 height 14
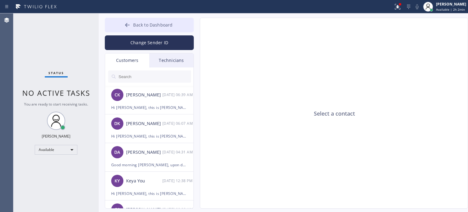
click at [157, 27] on span "Back to Dashboard" at bounding box center [152, 25] width 39 height 6
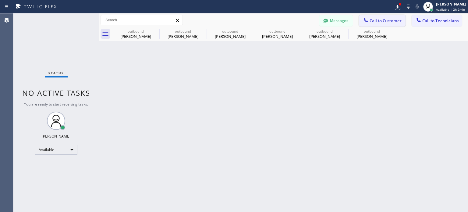
drag, startPoint x: 374, startPoint y: 19, endPoint x: 271, endPoint y: 66, distance: 113.4
click at [374, 19] on span "Call to Customer" at bounding box center [386, 20] width 32 height 5
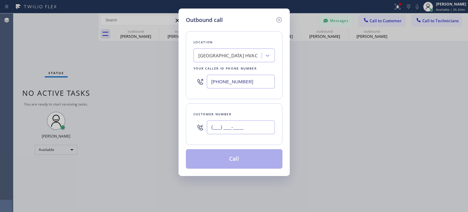
click at [222, 125] on input "(___) ___-____" at bounding box center [241, 127] width 68 height 14
paste input "917) 407-7210"
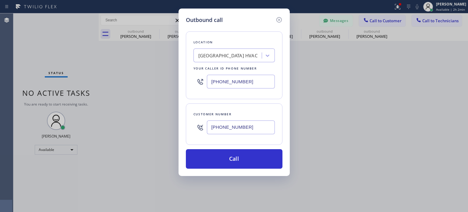
type input "[PHONE_NUMBER]"
click at [231, 84] on input "[PHONE_NUMBER]" at bounding box center [241, 82] width 68 height 14
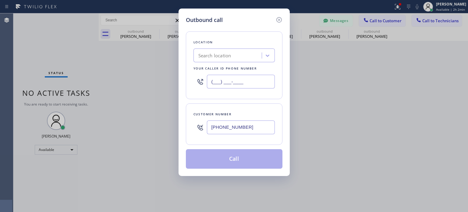
type input "(___) ___-____"
click at [222, 56] on div "Search location" at bounding box center [215, 55] width 33 height 7
paste input "Electrical Land [GEOGRAPHIC_DATA]([PERSON_NAME] Electrical Contractors)"
type input "Electrical Land [GEOGRAPHIC_DATA]([PERSON_NAME] Electrical Contractors)"
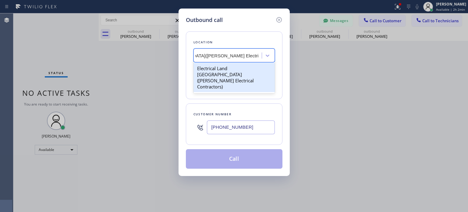
scroll to position [0, 71]
click at [239, 66] on div "Electrical Land [GEOGRAPHIC_DATA]([PERSON_NAME] Electrical Contractors)" at bounding box center [234, 77] width 81 height 29
type input "[PHONE_NUMBER]"
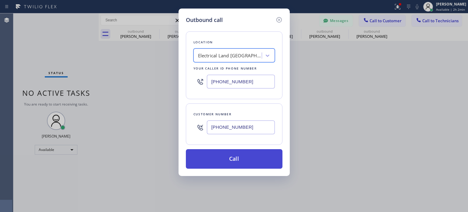
click at [249, 162] on button "Call" at bounding box center [234, 159] width 97 height 20
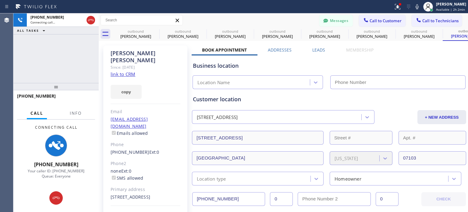
type input "[PHONE_NUMBER]"
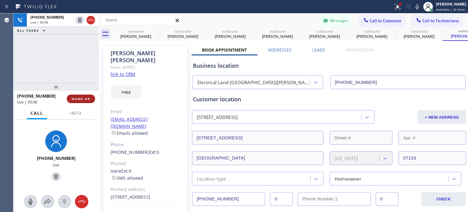
click at [81, 95] on button "HANG UP" at bounding box center [81, 99] width 28 height 9
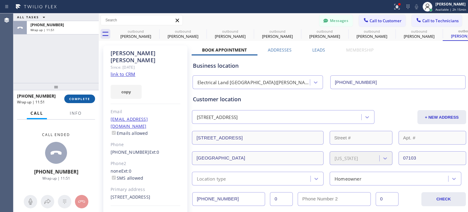
click at [80, 100] on span "COMPLETE" at bounding box center [79, 99] width 21 height 4
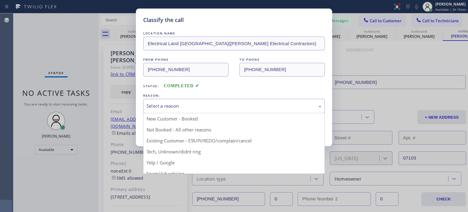
click at [165, 107] on div "Select a reason" at bounding box center [234, 105] width 175 height 7
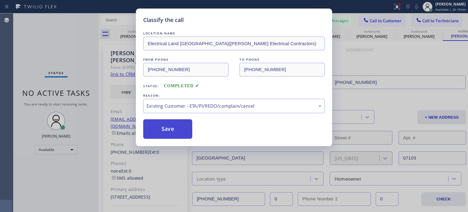
click at [186, 123] on button "Save" at bounding box center [167, 129] width 49 height 20
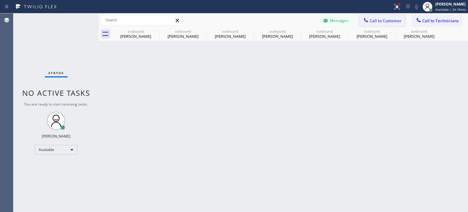
click at [372, 20] on span "Call to Customer" at bounding box center [386, 20] width 32 height 5
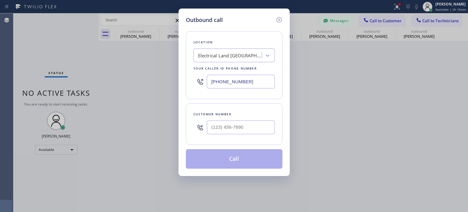
click at [236, 87] on input "[PHONE_NUMBER]" at bounding box center [241, 82] width 68 height 14
click at [236, 86] on input "[PHONE_NUMBER]" at bounding box center [241, 82] width 68 height 14
click at [236, 86] on input "(___) ___-____" at bounding box center [241, 82] width 68 height 14
type input "(___) ___-____"
click at [237, 59] on div "Search location" at bounding box center [228, 55] width 66 height 11
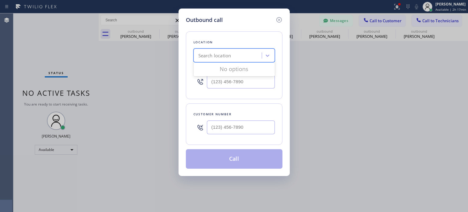
paste input "[PERSON_NAME] HVAC Repair"
type input "[PERSON_NAME] HVAC Repair"
click at [235, 68] on div "[PERSON_NAME] HVAC Repair" at bounding box center [234, 68] width 81 height 11
type input "[PHONE_NUMBER]"
click at [231, 122] on input "(___) ___-____" at bounding box center [241, 127] width 68 height 14
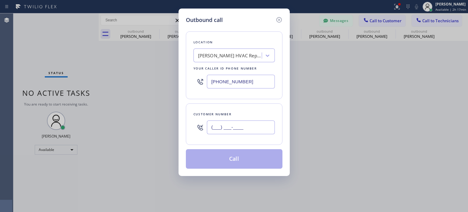
paste input "917) 930-6495"
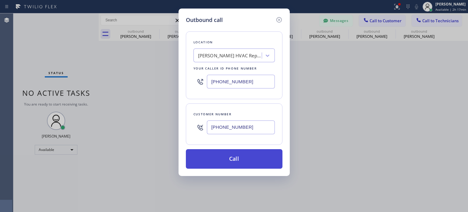
type input "[PHONE_NUMBER]"
click at [239, 155] on button "Call" at bounding box center [234, 159] width 97 height 20
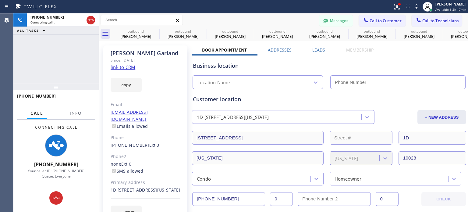
type input "[PHONE_NUMBER]"
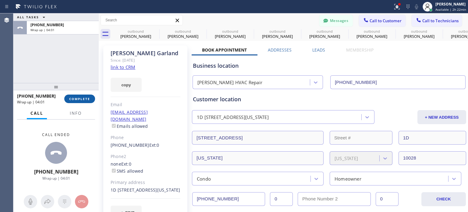
click at [77, 97] on span "COMPLETE" at bounding box center [79, 99] width 21 height 4
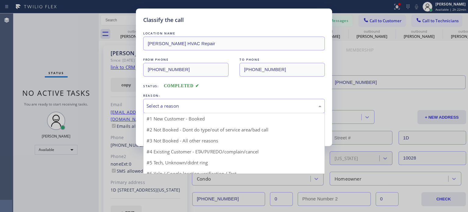
click at [196, 107] on div "Select a reason" at bounding box center [234, 105] width 175 height 7
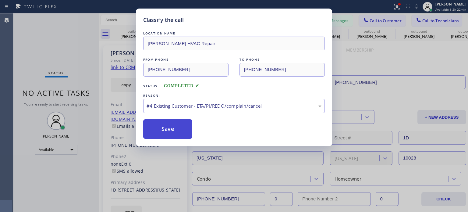
click at [180, 128] on button "Save" at bounding box center [167, 129] width 49 height 20
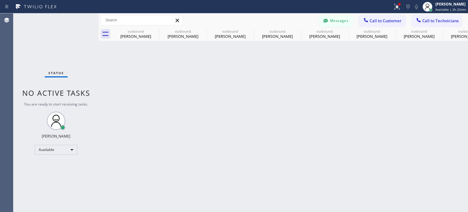
click at [170, 132] on div "Back to Dashboard Change Sender ID Customers Technicians CK [PERSON_NAME] [DATE…" at bounding box center [284, 112] width 370 height 199
click at [341, 21] on button "Messages" at bounding box center [337, 21] width 34 height 12
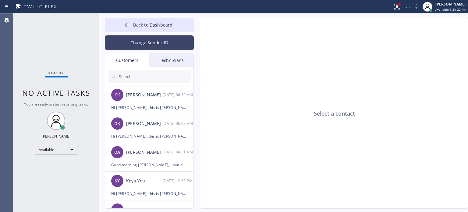
click at [142, 46] on button "Change Sender ID" at bounding box center [149, 42] width 89 height 15
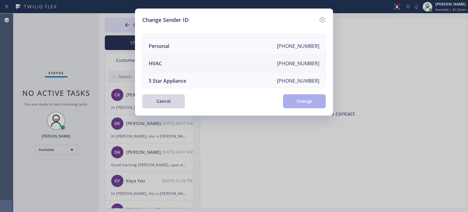
scroll to position [10, 0]
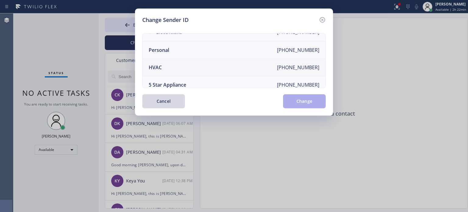
click at [181, 64] on li "HVAC [PHONE_NUMBER]" at bounding box center [234, 67] width 183 height 17
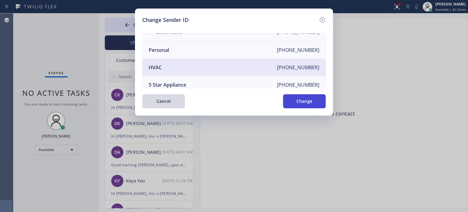
click at [294, 99] on button "Change" at bounding box center [304, 101] width 43 height 14
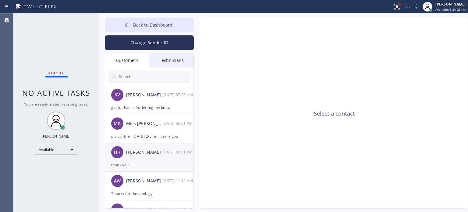
click at [138, 155] on div "[PERSON_NAME]" at bounding box center [144, 152] width 36 height 7
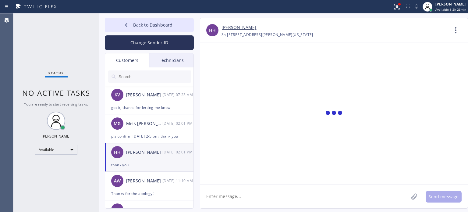
scroll to position [188, 0]
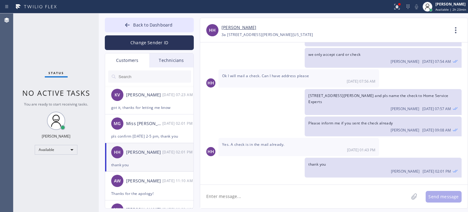
click at [247, 203] on textarea at bounding box center [304, 196] width 209 height 23
click at [352, 197] on textarea "Good morning [PERSON_NAME], may I know what name does the check from?" at bounding box center [310, 196] width 220 height 23
type textarea "Good morning [PERSON_NAME], may I know what name does the check from?"
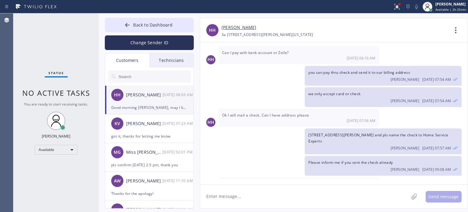
scroll to position [223, 0]
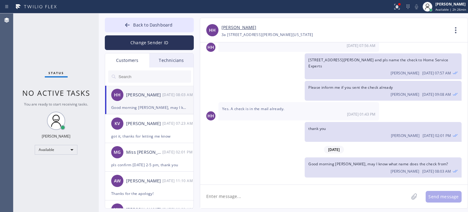
click at [343, 32] on div "[PHONE_NUMBER] Choose phone number [PHONE_NUMBER] 3a [STREET_ADDRESS][PERSON_NA…" at bounding box center [335, 34] width 227 height 7
click at [149, 20] on button "Back to Dashboard" at bounding box center [149, 25] width 89 height 15
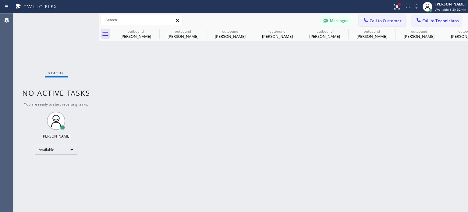
click at [373, 18] on span "Call to Customer" at bounding box center [386, 20] width 32 height 5
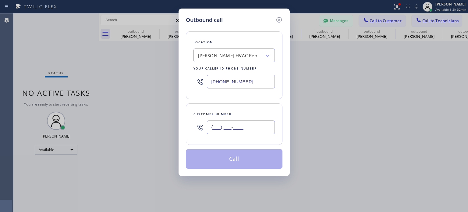
click at [248, 132] on input "(___) ___-____" at bounding box center [241, 127] width 68 height 14
paste input "908) 875-1337"
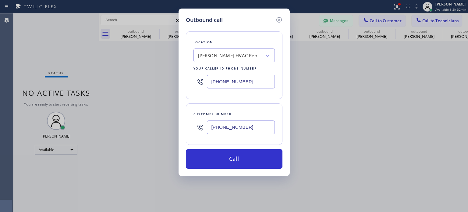
type input "[PHONE_NUMBER]"
click at [230, 80] on input "[PHONE_NUMBER]" at bounding box center [241, 82] width 68 height 14
click at [231, 81] on input "[PHONE_NUMBER]" at bounding box center [241, 82] width 68 height 14
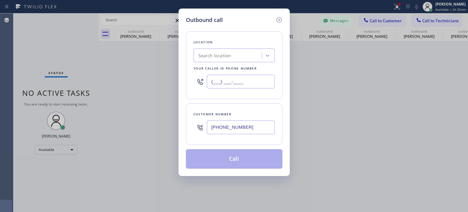
type input "(___) ___-____"
click at [235, 56] on div "Search location" at bounding box center [228, 55] width 66 height 11
paste input "Bright Light Electrical Irvington(T P Electrical Services)"
type input "Bright Light Electrical Irvington(T P Electrical Services)"
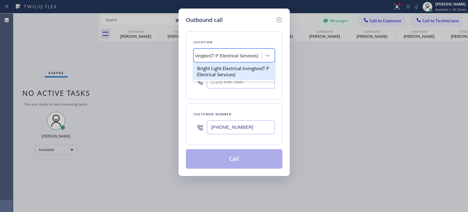
drag, startPoint x: 235, startPoint y: 70, endPoint x: 239, endPoint y: 65, distance: 7.0
click at [235, 70] on div "Bright Light Electrical Irvington(T P Electrical Services)" at bounding box center [234, 71] width 81 height 17
type input "[PHONE_NUMBER]"
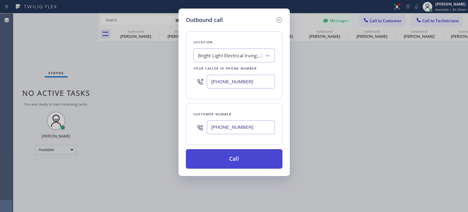
click at [203, 164] on button "Call" at bounding box center [234, 159] width 97 height 20
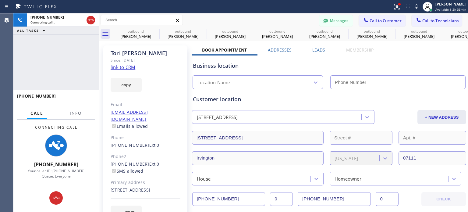
type input "[PHONE_NUMBER]"
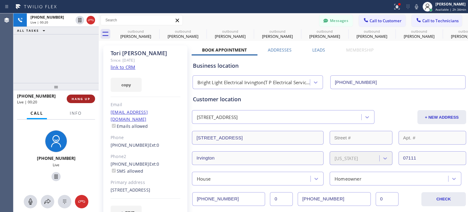
click at [79, 101] on button "HANG UP" at bounding box center [81, 99] width 28 height 9
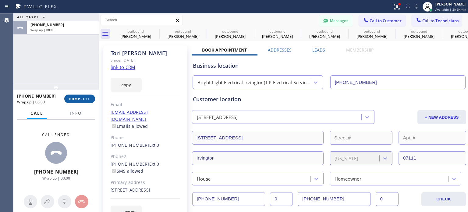
click at [79, 100] on span "COMPLETE" at bounding box center [79, 99] width 21 height 4
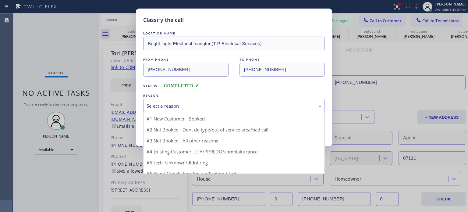
click at [182, 104] on div "Select a reason" at bounding box center [234, 105] width 175 height 7
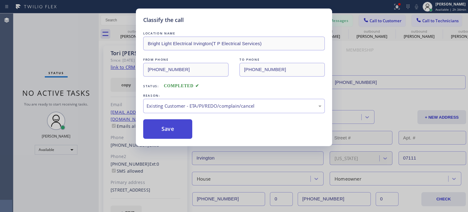
click at [175, 126] on button "Save" at bounding box center [167, 129] width 49 height 20
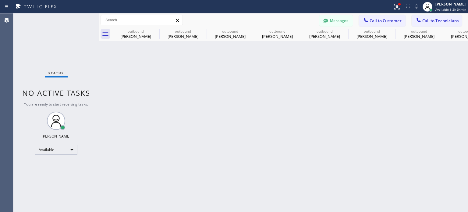
click at [384, 20] on span "Call to Customer" at bounding box center [386, 20] width 32 height 5
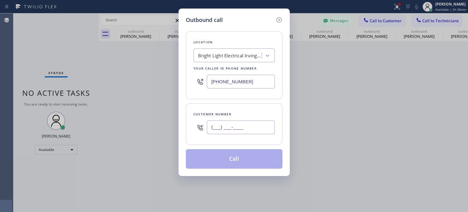
click at [243, 125] on input "(___) ___-____" at bounding box center [241, 127] width 68 height 14
paste input "973) 566-4139"
type input "[PHONE_NUMBER]"
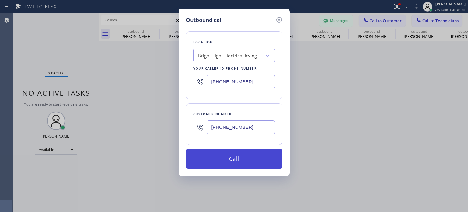
click at [206, 155] on button "Call" at bounding box center [234, 159] width 97 height 20
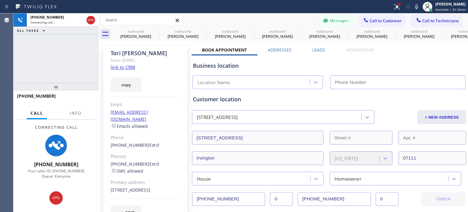
type input "[PHONE_NUMBER]"
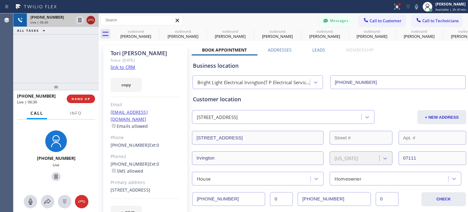
click at [94, 20] on icon at bounding box center [90, 19] width 7 height 7
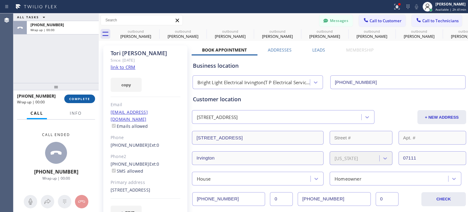
click at [91, 97] on button "COMPLETE" at bounding box center [79, 99] width 31 height 9
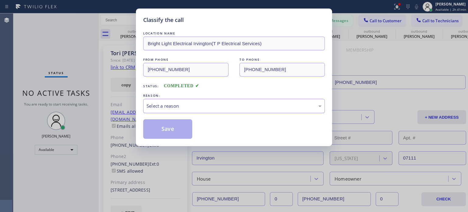
click at [163, 105] on div "Select a reason" at bounding box center [234, 105] width 175 height 7
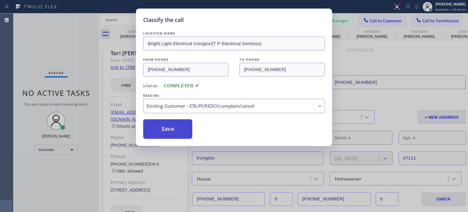
click at [185, 133] on button "Save" at bounding box center [167, 129] width 49 height 20
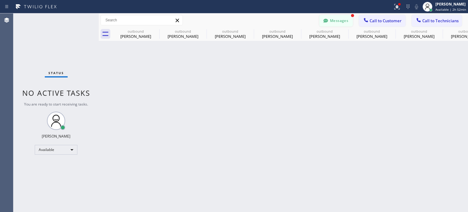
click at [342, 20] on button "Messages" at bounding box center [337, 21] width 34 height 12
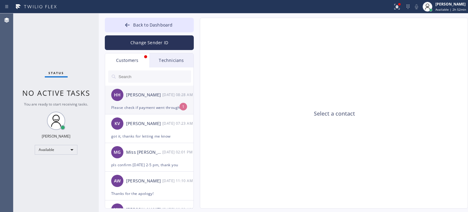
click at [147, 106] on div "Please check if payment went through. Just tried again" at bounding box center [149, 107] width 76 height 7
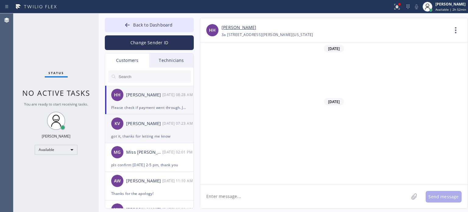
scroll to position [243, 0]
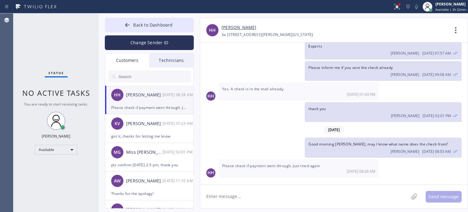
click at [300, 197] on textarea at bounding box center [304, 196] width 209 height 23
type textarea "sec"
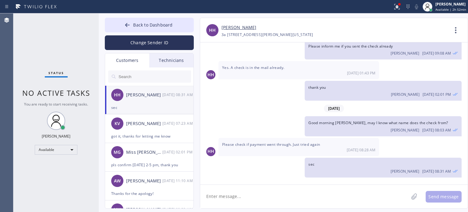
click at [251, 190] on textarea at bounding box center [304, 196] width 209 height 23
type textarea "still declined"
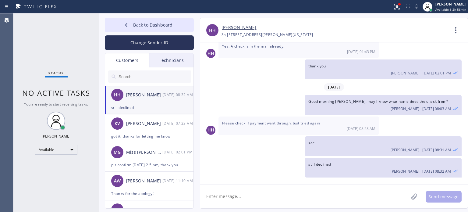
click at [266, 196] on textarea at bounding box center [304, 196] width 209 height 23
type textarea "now its approved, so we will disregard the check"
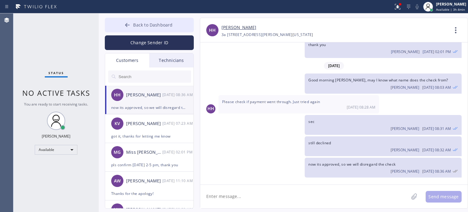
click at [129, 23] on icon at bounding box center [127, 25] width 6 height 6
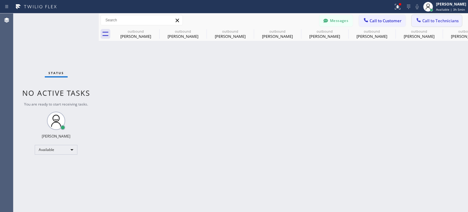
click at [427, 24] on button "Call to Technicians" at bounding box center [437, 21] width 50 height 12
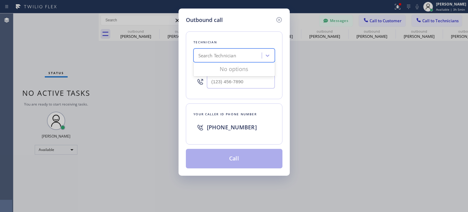
click at [222, 50] on div "Search Technician" at bounding box center [228, 55] width 66 height 11
type input "rodol"
click at [223, 68] on div "[PERSON_NAME]" at bounding box center [234, 68] width 81 height 11
type input "[PHONE_NUMBER]"
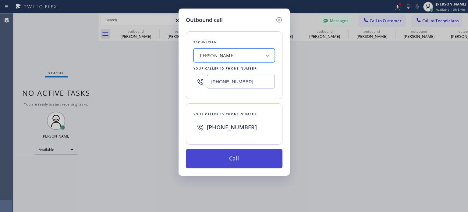
click at [251, 158] on button "Call" at bounding box center [234, 159] width 97 height 20
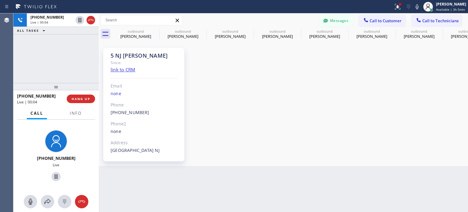
drag, startPoint x: 366, startPoint y: 93, endPoint x: 356, endPoint y: 86, distance: 12.2
click at [364, 91] on div "5 NJ [PERSON_NAME] Since: link to CRM Email none Phone [PHONE_NUMBER] Outbound …" at bounding box center [283, 103] width 367 height 122
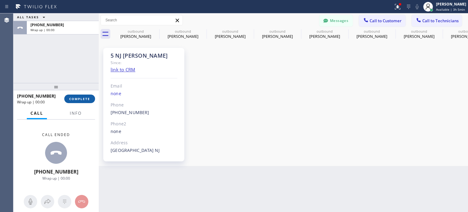
click at [83, 99] on span "COMPLETE" at bounding box center [79, 99] width 21 height 4
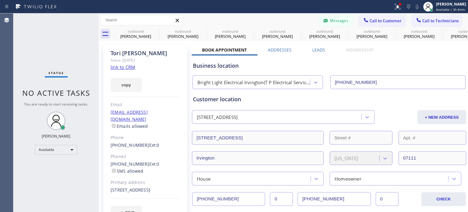
click at [348, 65] on div "Business location" at bounding box center [329, 66] width 273 height 8
click at [337, 19] on button "Messages" at bounding box center [337, 21] width 34 height 12
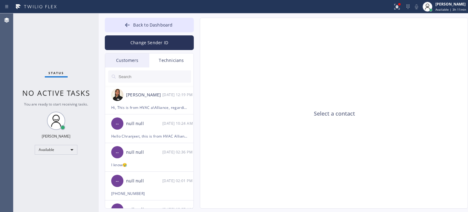
click at [132, 58] on div "Customers" at bounding box center [127, 60] width 44 height 14
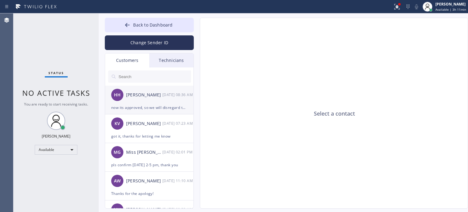
click at [134, 109] on div "now its approved, so we will disregard the check" at bounding box center [149, 107] width 76 height 7
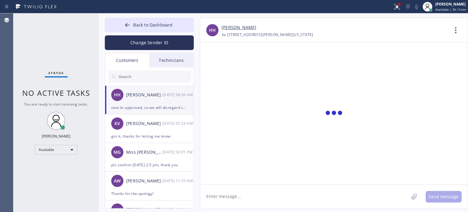
scroll to position [307, 0]
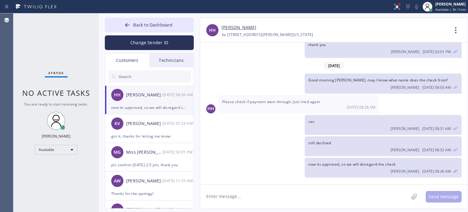
click at [245, 193] on textarea at bounding box center [304, 196] width 209 height 23
click at [131, 27] on icon at bounding box center [127, 25] width 6 height 6
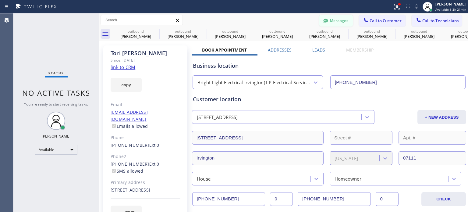
click at [339, 20] on button "Messages" at bounding box center [337, 21] width 34 height 12
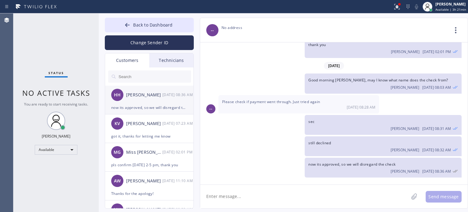
click at [141, 105] on div "now its approved, so we will disregard the check" at bounding box center [149, 107] width 76 height 7
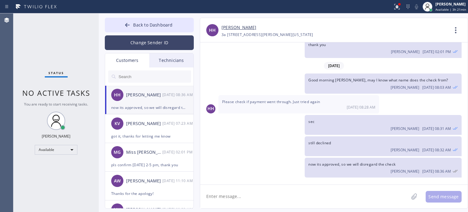
click at [144, 41] on button "Change Sender ID" at bounding box center [149, 42] width 89 height 15
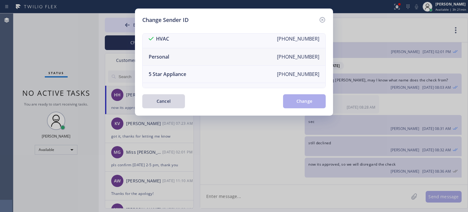
scroll to position [0, 0]
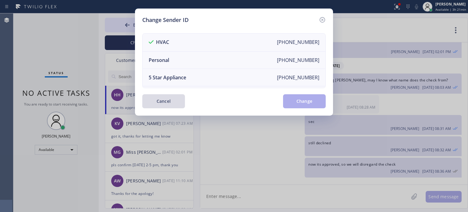
click at [166, 98] on button "Cancel" at bounding box center [163, 101] width 43 height 14
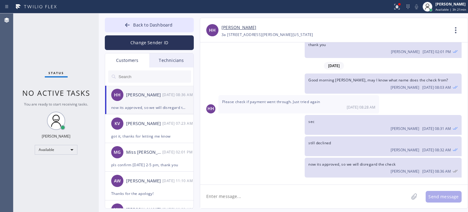
click at [234, 197] on textarea at bounding box center [304, 196] width 209 height 23
paste textarea "[EMAIL_ADDRESS][DOMAIN_NAME]"
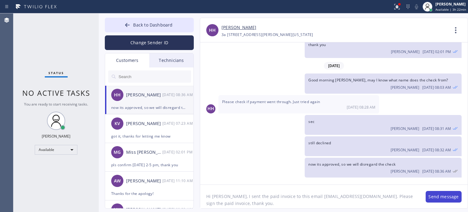
type textarea "Hi [PERSON_NAME], I sent the paid invoice to this email [EMAIL_ADDRESS][DOMAIN_…"
click at [434, 200] on button "Send message" at bounding box center [444, 197] width 36 height 12
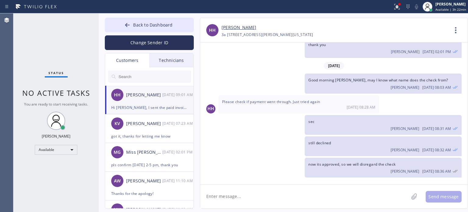
scroll to position [334, 0]
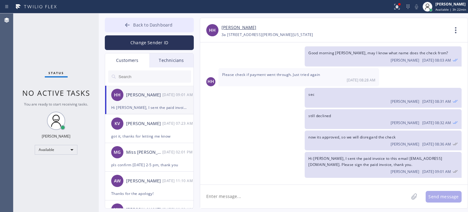
drag, startPoint x: 134, startPoint y: 24, endPoint x: 138, endPoint y: 25, distance: 3.6
click at [134, 24] on span "Back to Dashboard" at bounding box center [152, 25] width 39 height 6
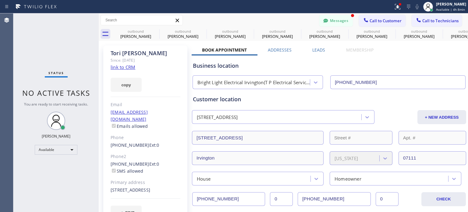
scroll to position [353, 0]
click at [324, 24] on div at bounding box center [325, 21] width 7 height 7
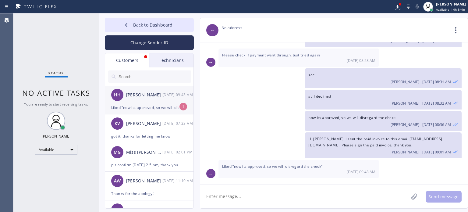
click at [133, 110] on div "Liked “now its approved, so we will disregard the check”" at bounding box center [149, 107] width 76 height 7
